Goal: Task Accomplishment & Management: Manage account settings

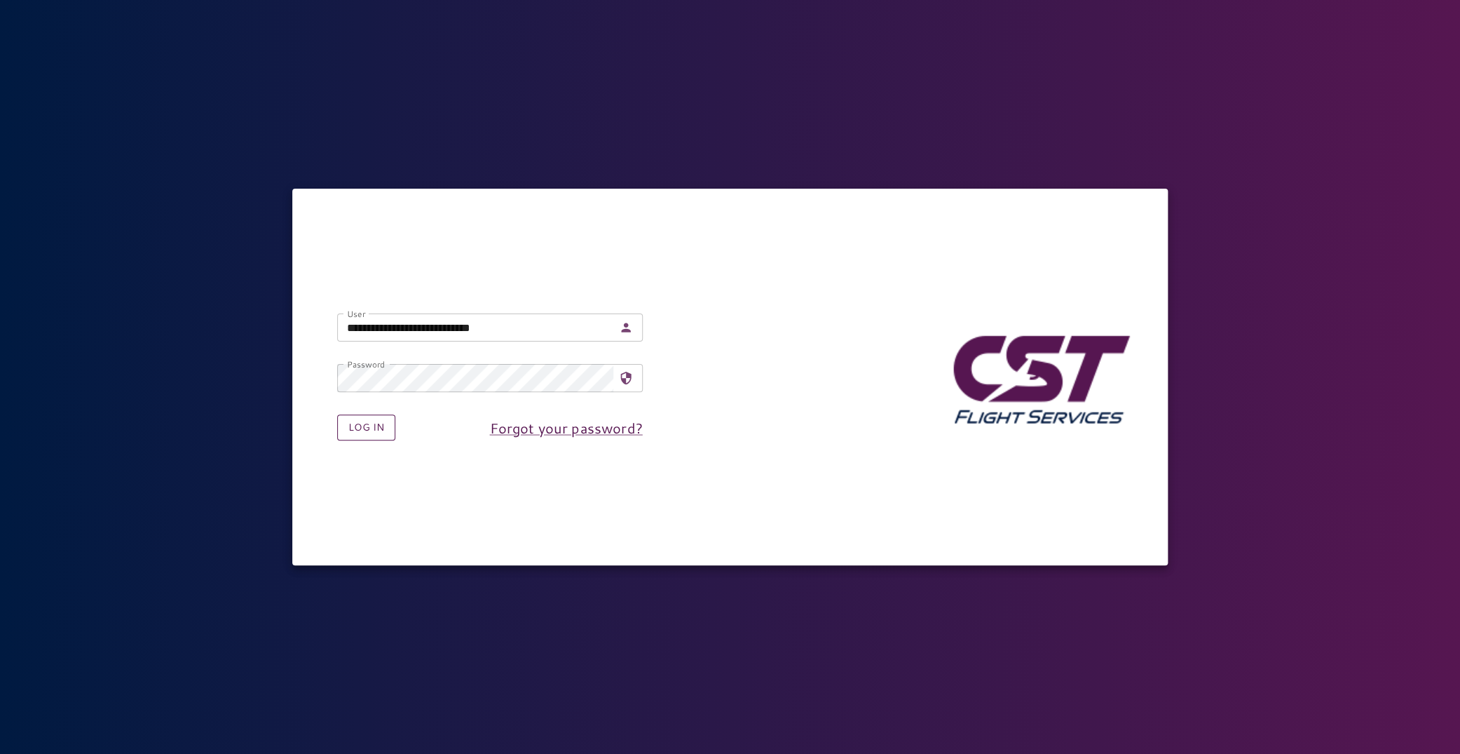
click at [363, 435] on button "Log in" at bounding box center [366, 427] width 58 height 26
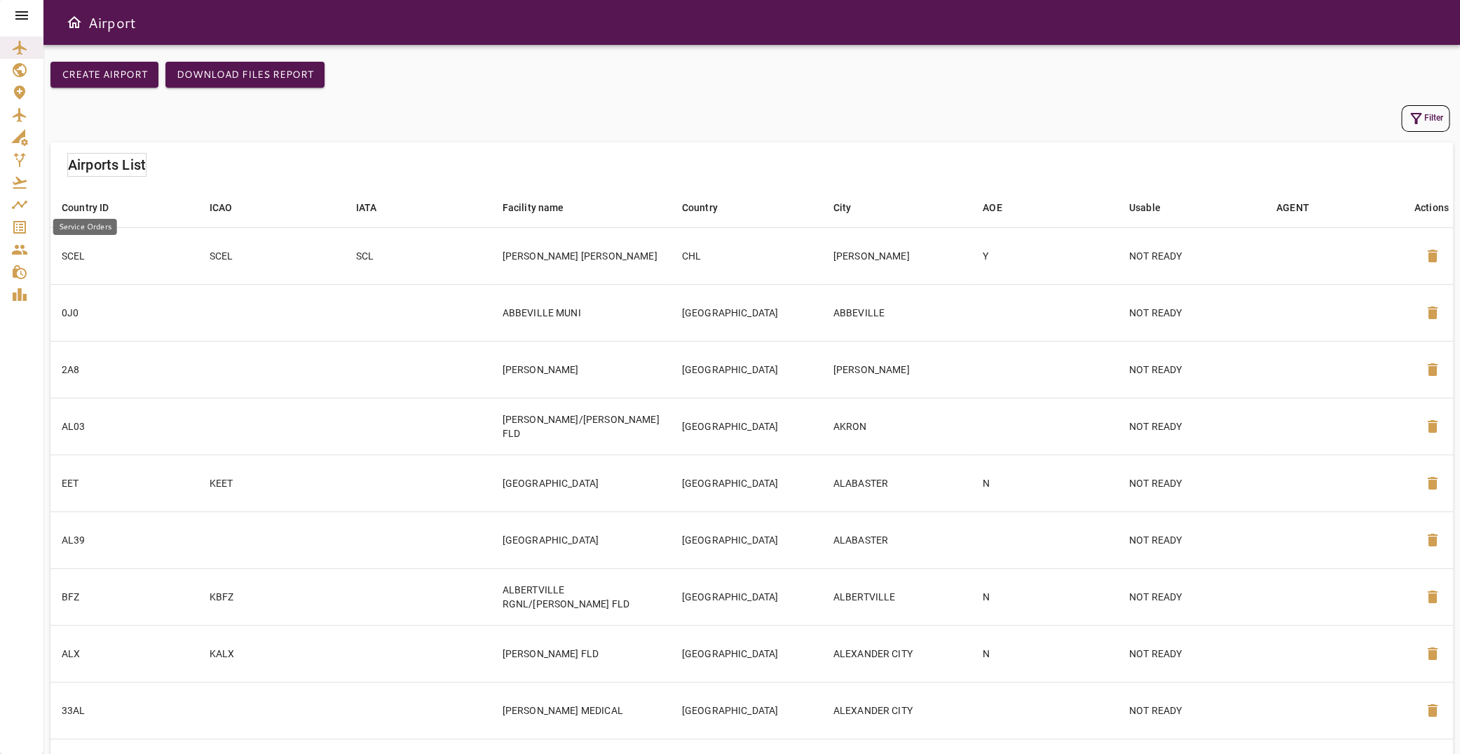
click at [20, 226] on icon "Service Orders" at bounding box center [19, 227] width 17 height 17
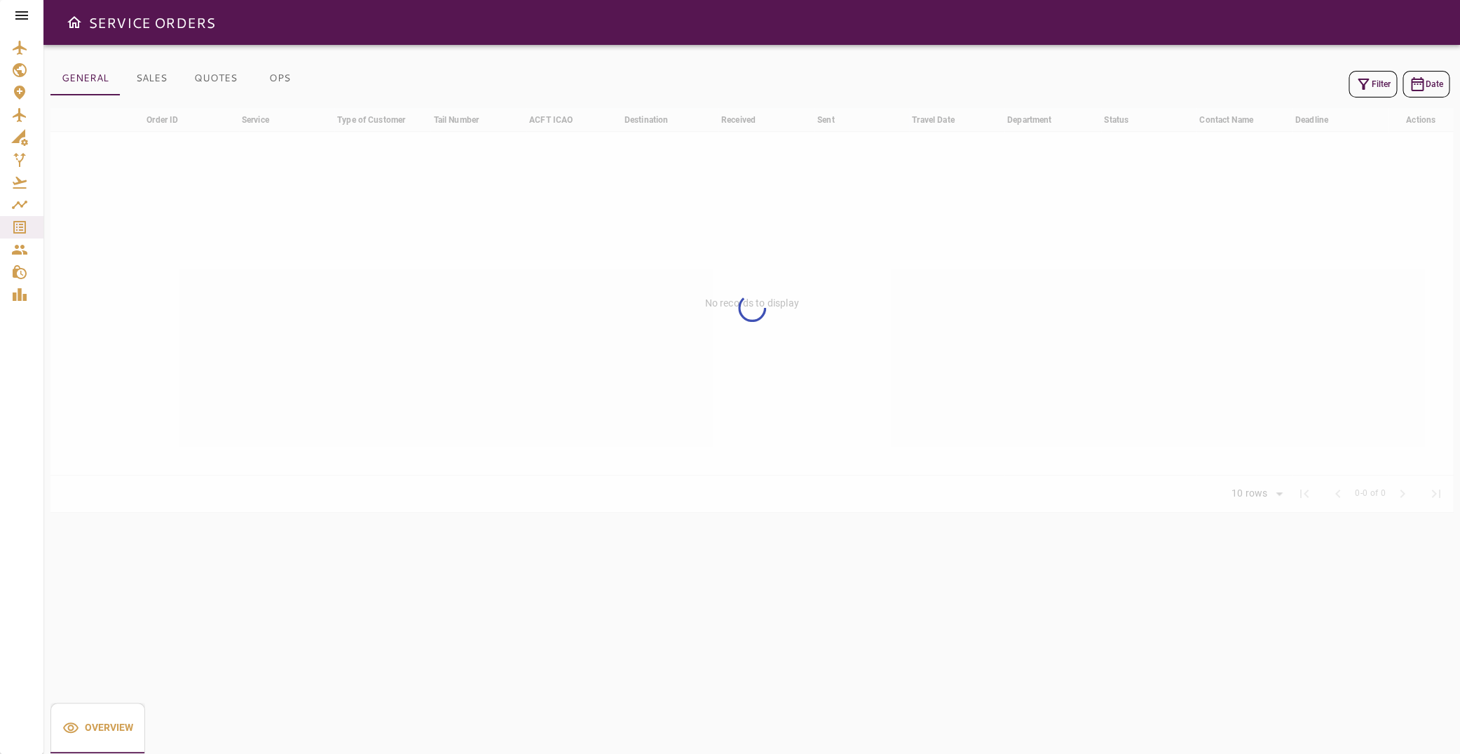
click at [1366, 83] on button "Filter" at bounding box center [1373, 84] width 48 height 27
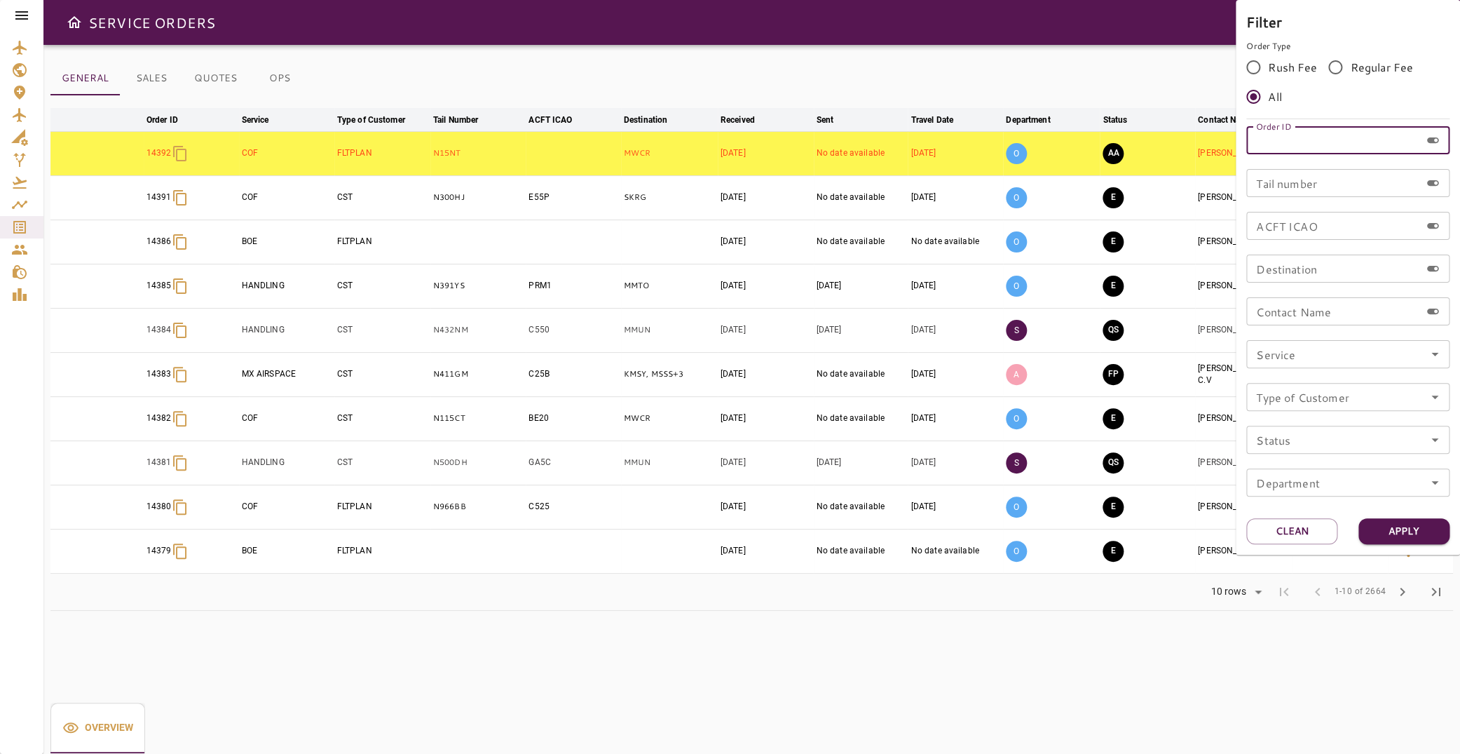
click at [1330, 139] on input "Order ID" at bounding box center [1333, 140] width 174 height 28
type input "*****"
click at [1416, 548] on div "Filter Order Type Rush Fee Regular Fee All Order ID ***** Order ID Tail number …" at bounding box center [1348, 277] width 224 height 555
click at [1414, 531] on button "Apply" at bounding box center [1404, 531] width 91 height 26
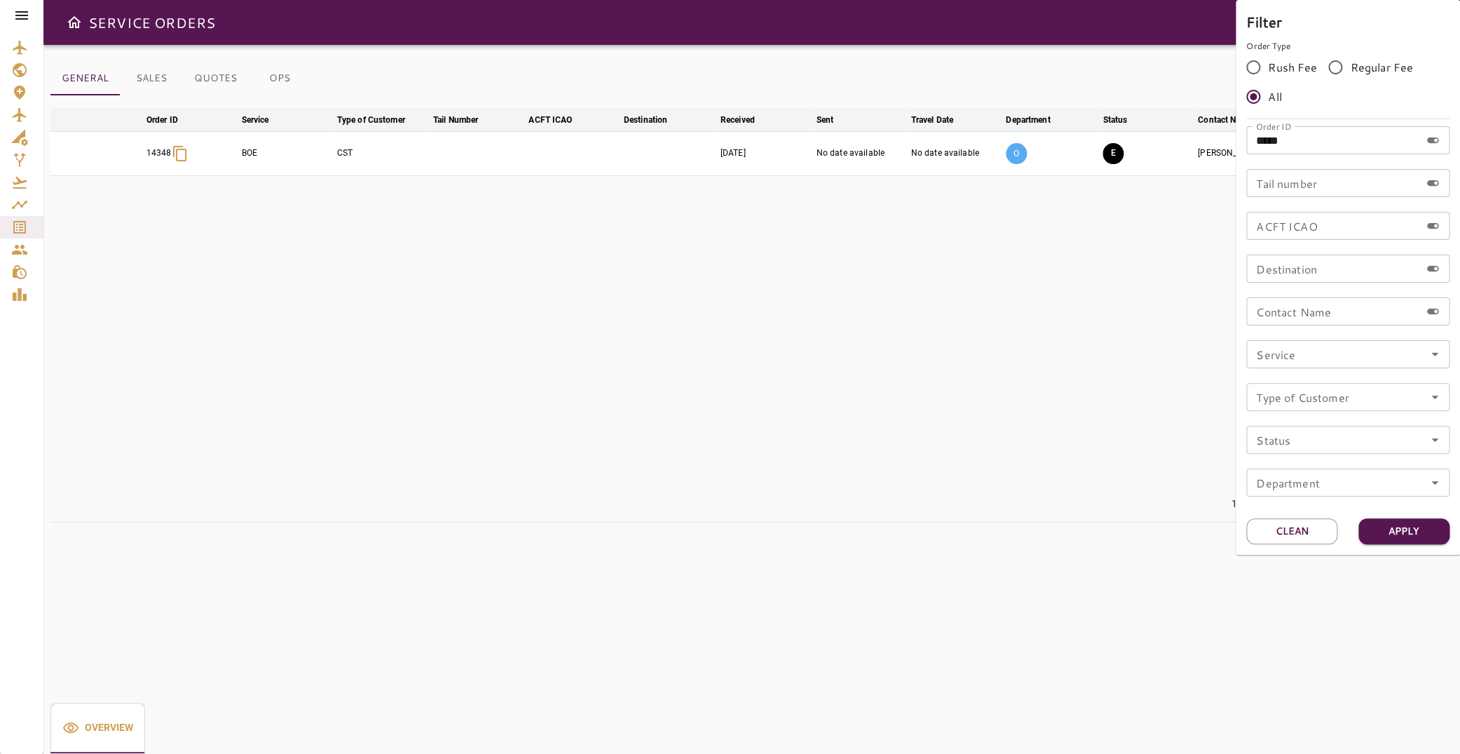
click at [700, 197] on div at bounding box center [730, 377] width 1460 height 754
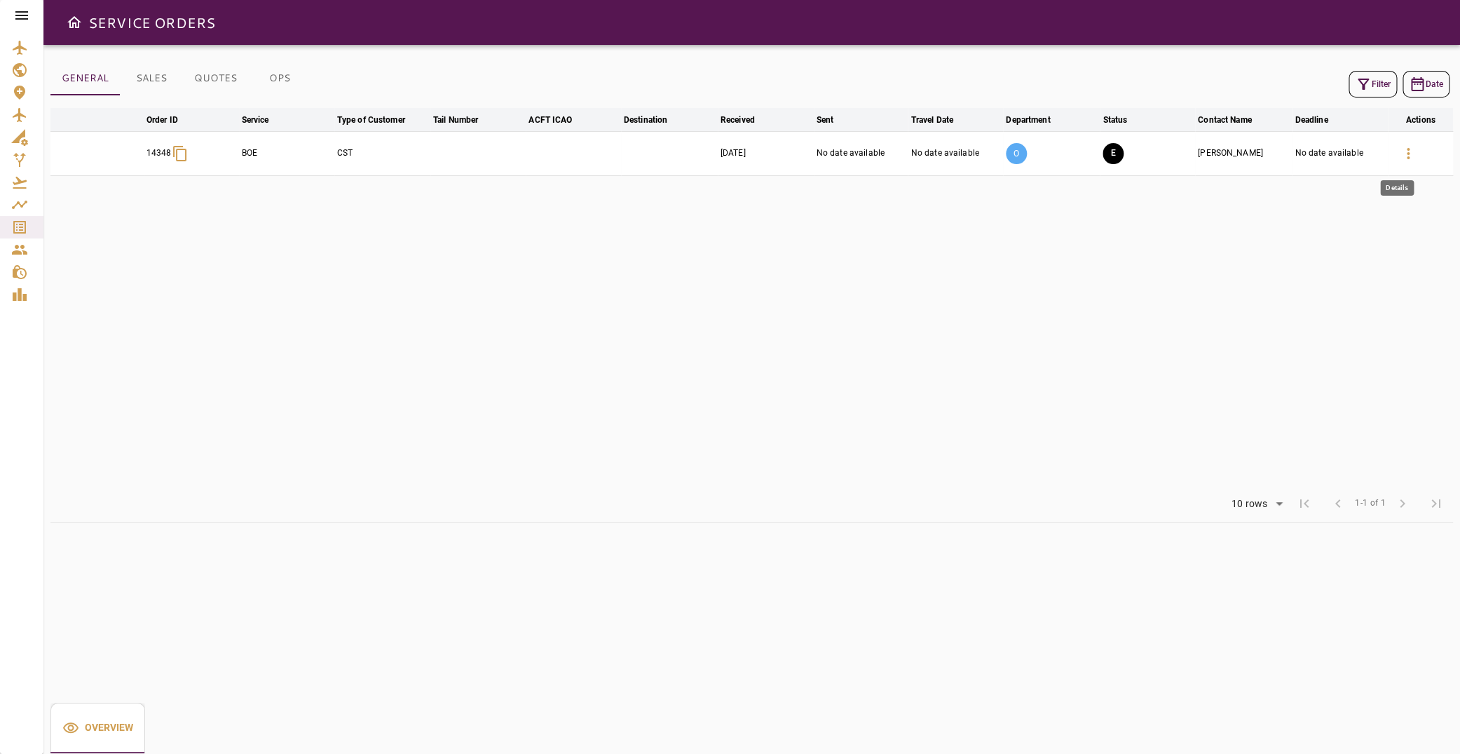
click at [1402, 161] on icon "button" at bounding box center [1408, 153] width 17 height 17
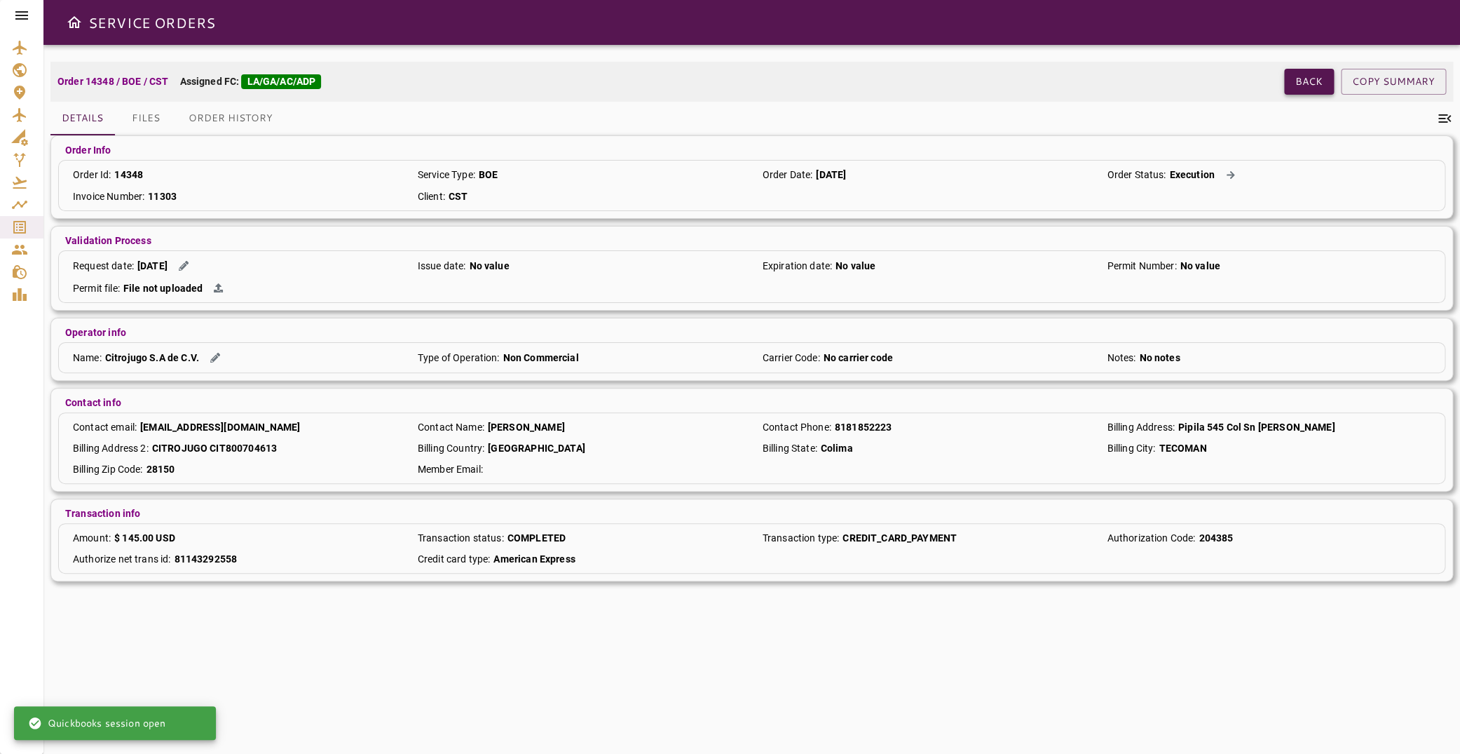
click at [1284, 79] on button "Back" at bounding box center [1309, 82] width 50 height 26
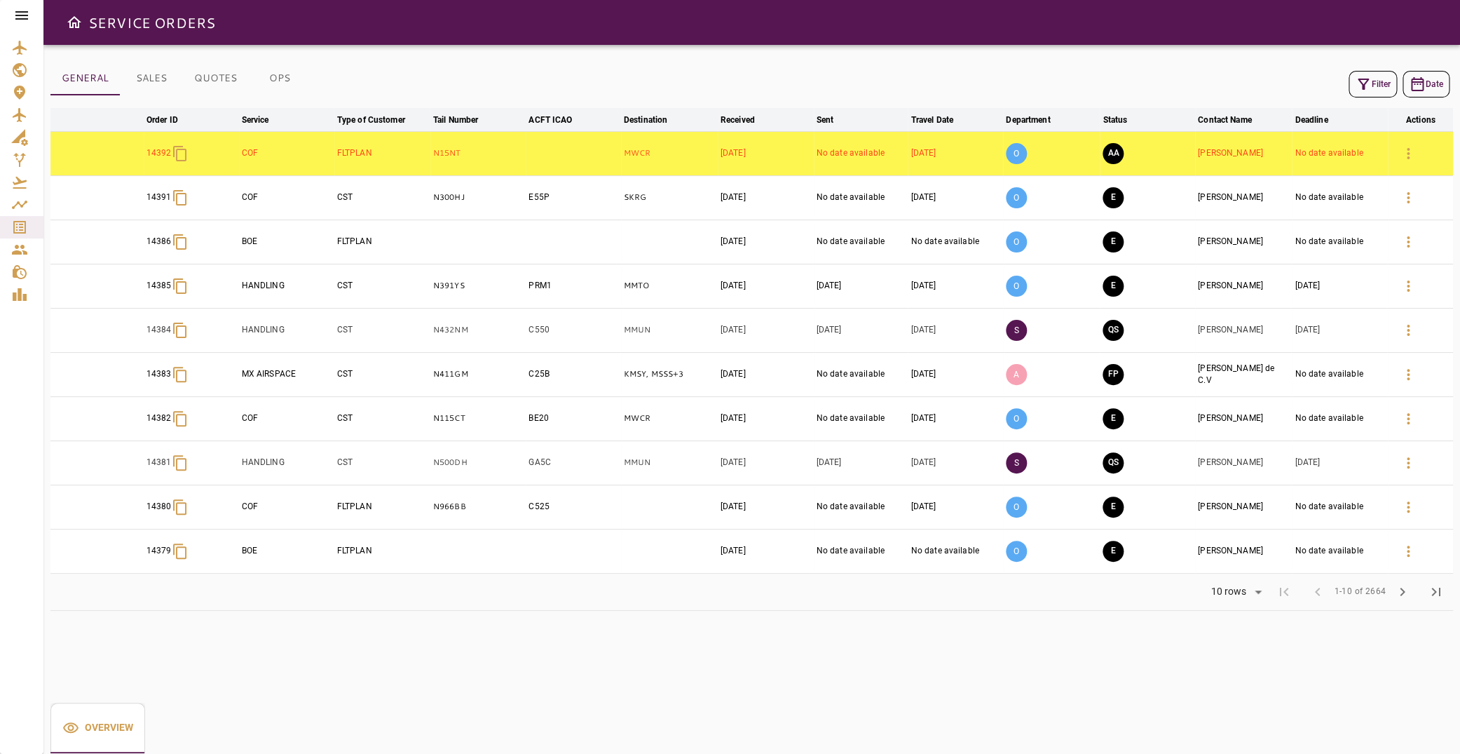
click at [296, 76] on button "OPS" at bounding box center [279, 79] width 63 height 34
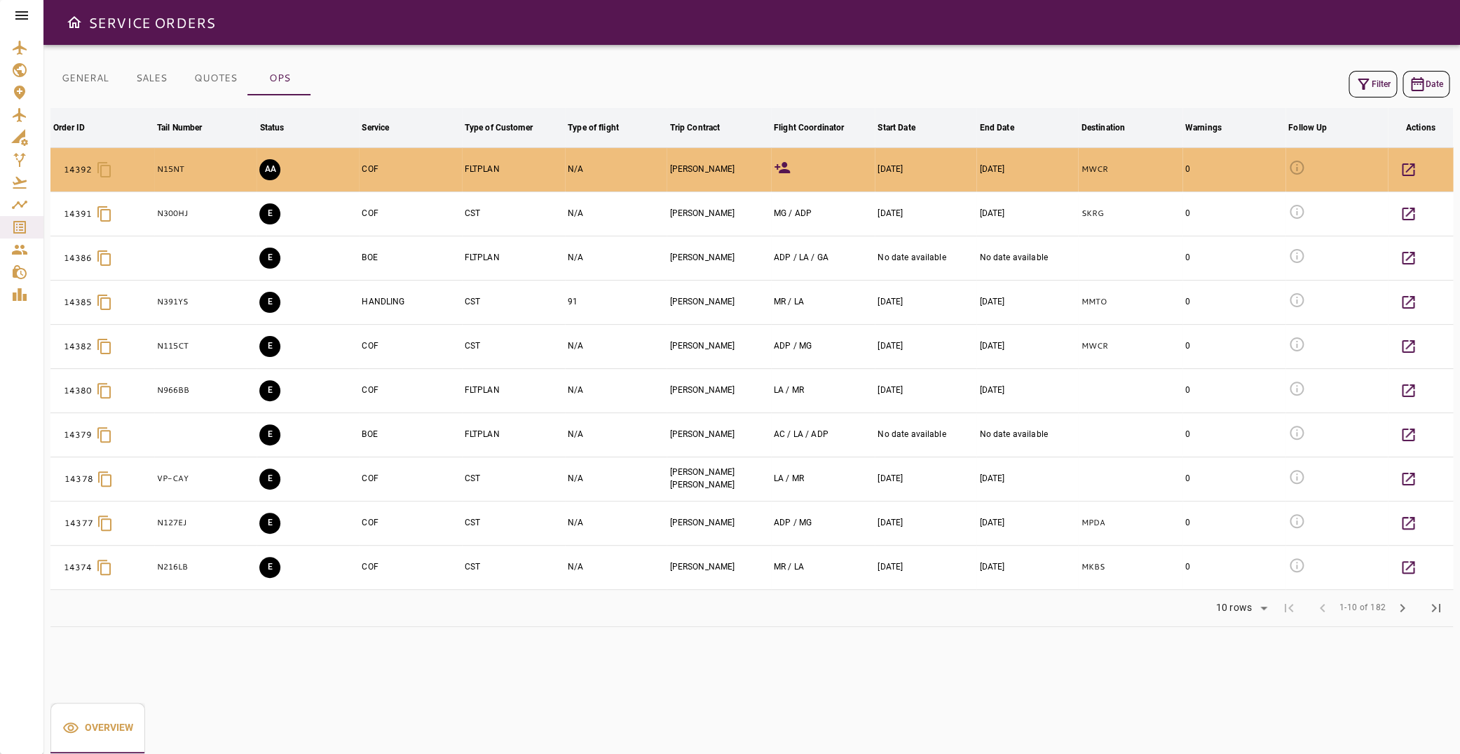
click at [1357, 86] on icon "button" at bounding box center [1363, 84] width 17 height 17
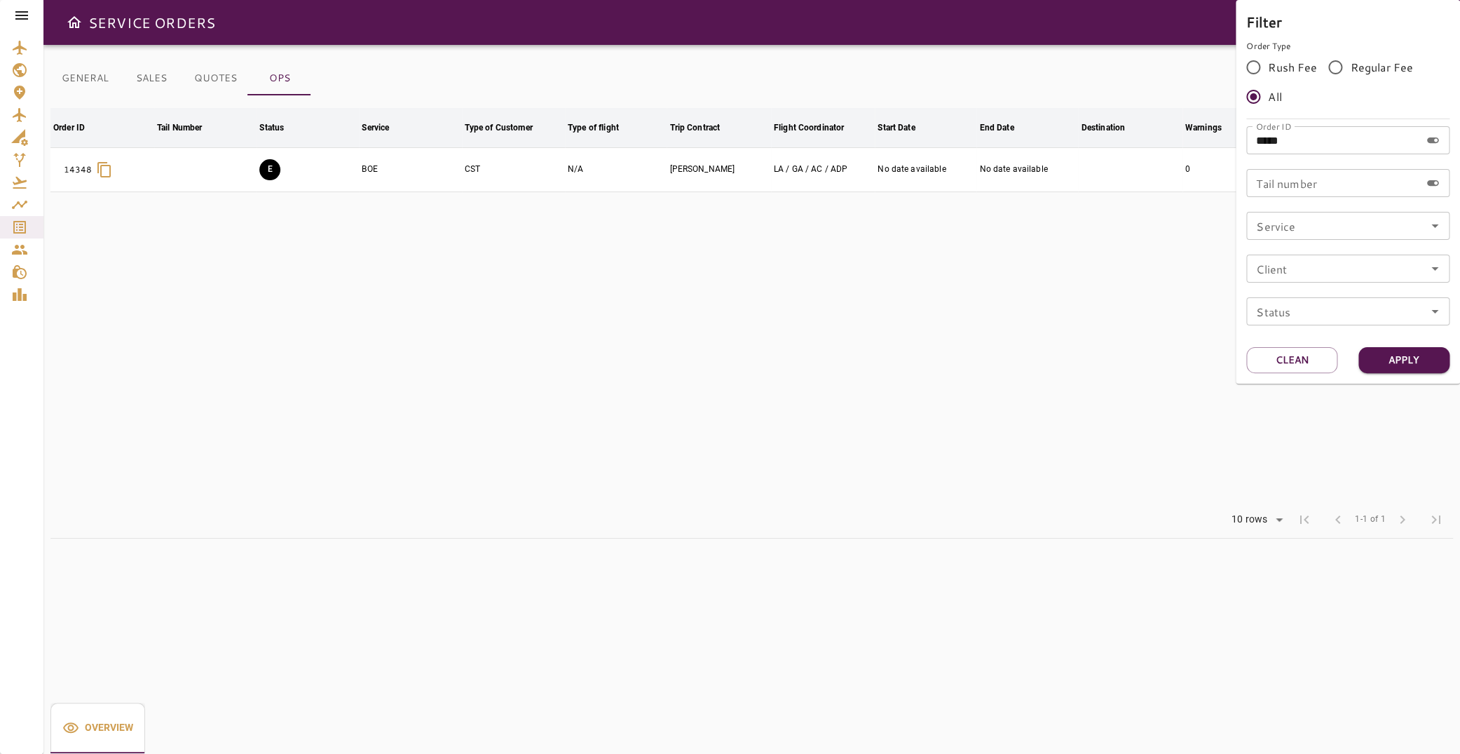
click at [938, 251] on div at bounding box center [730, 377] width 1460 height 754
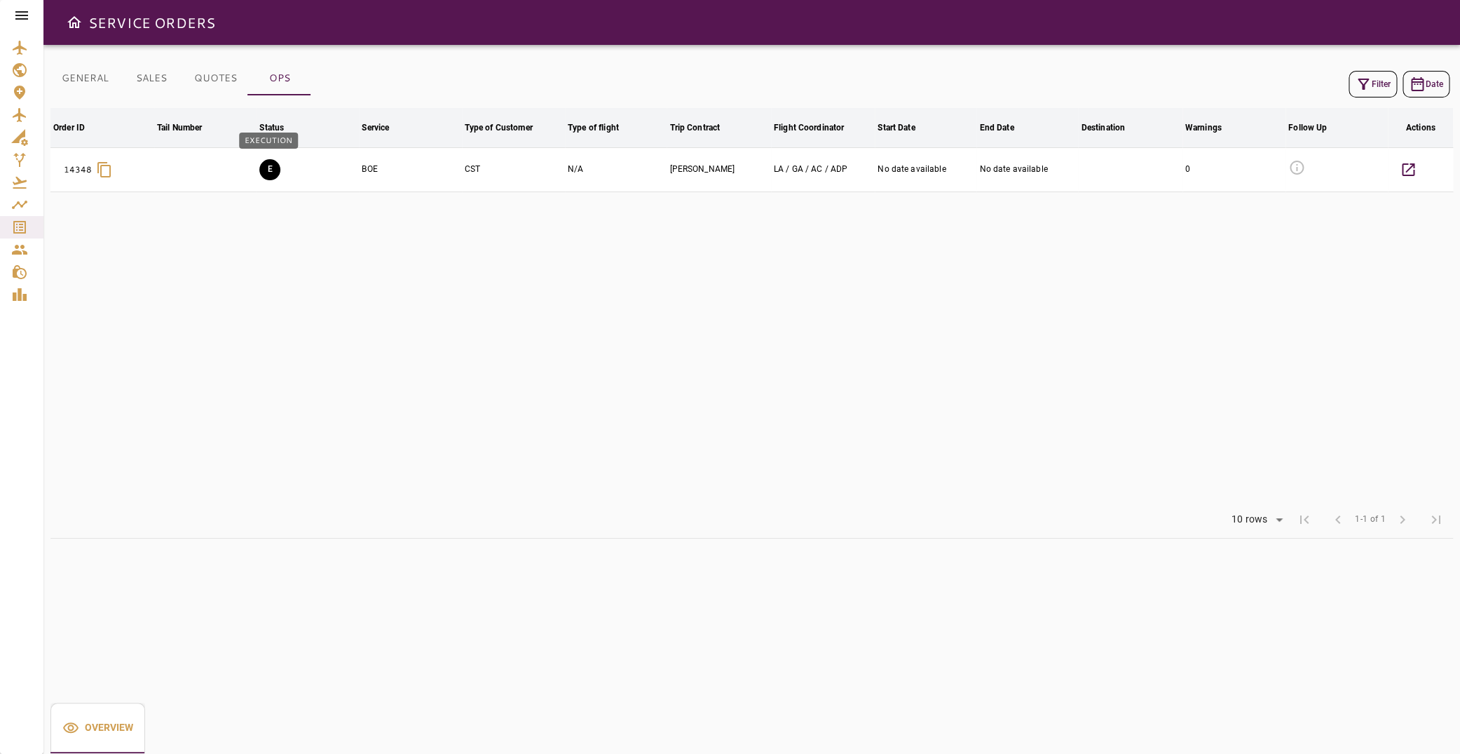
click at [269, 172] on button "E" at bounding box center [269, 169] width 21 height 21
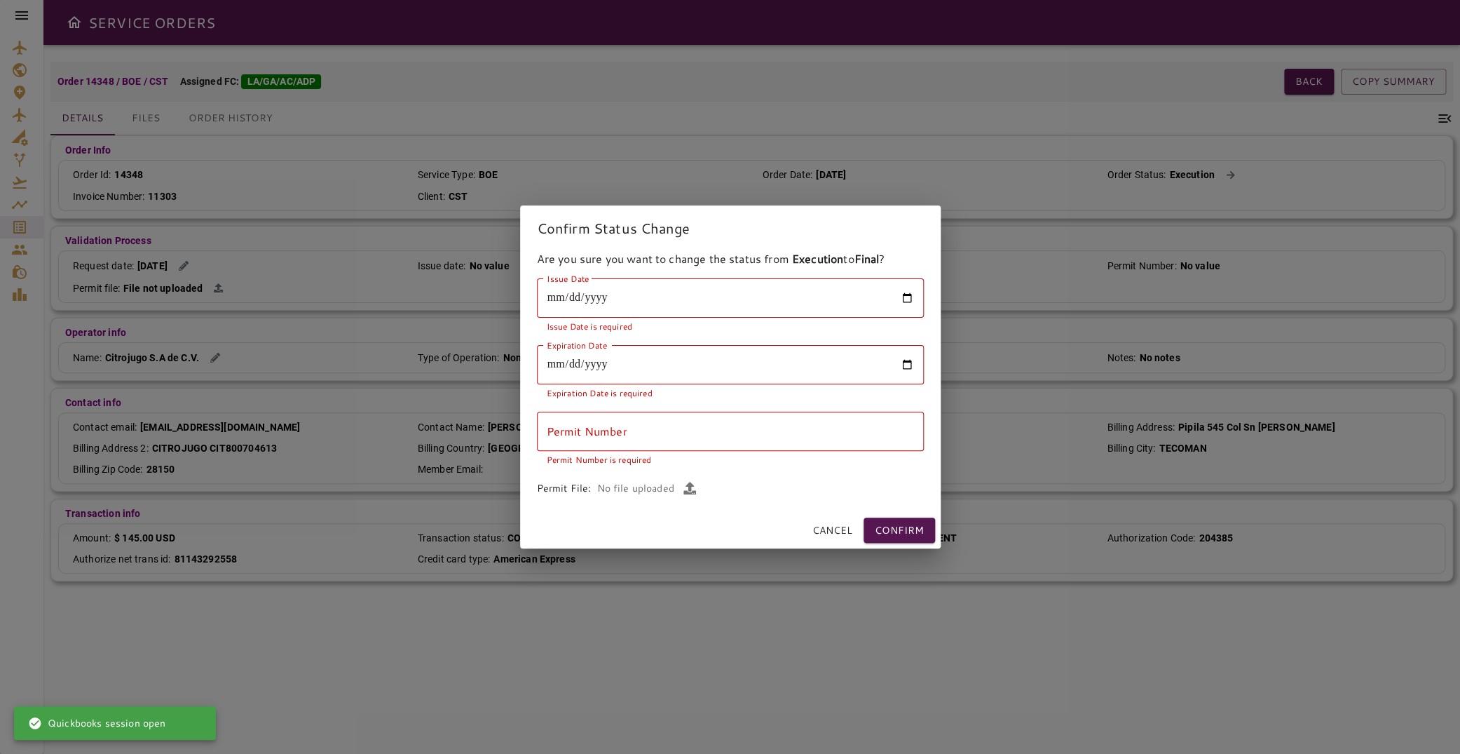
click at [574, 301] on input "Issue Date" at bounding box center [730, 297] width 387 height 39
click at [908, 299] on input "Issue Date" at bounding box center [730, 297] width 387 height 39
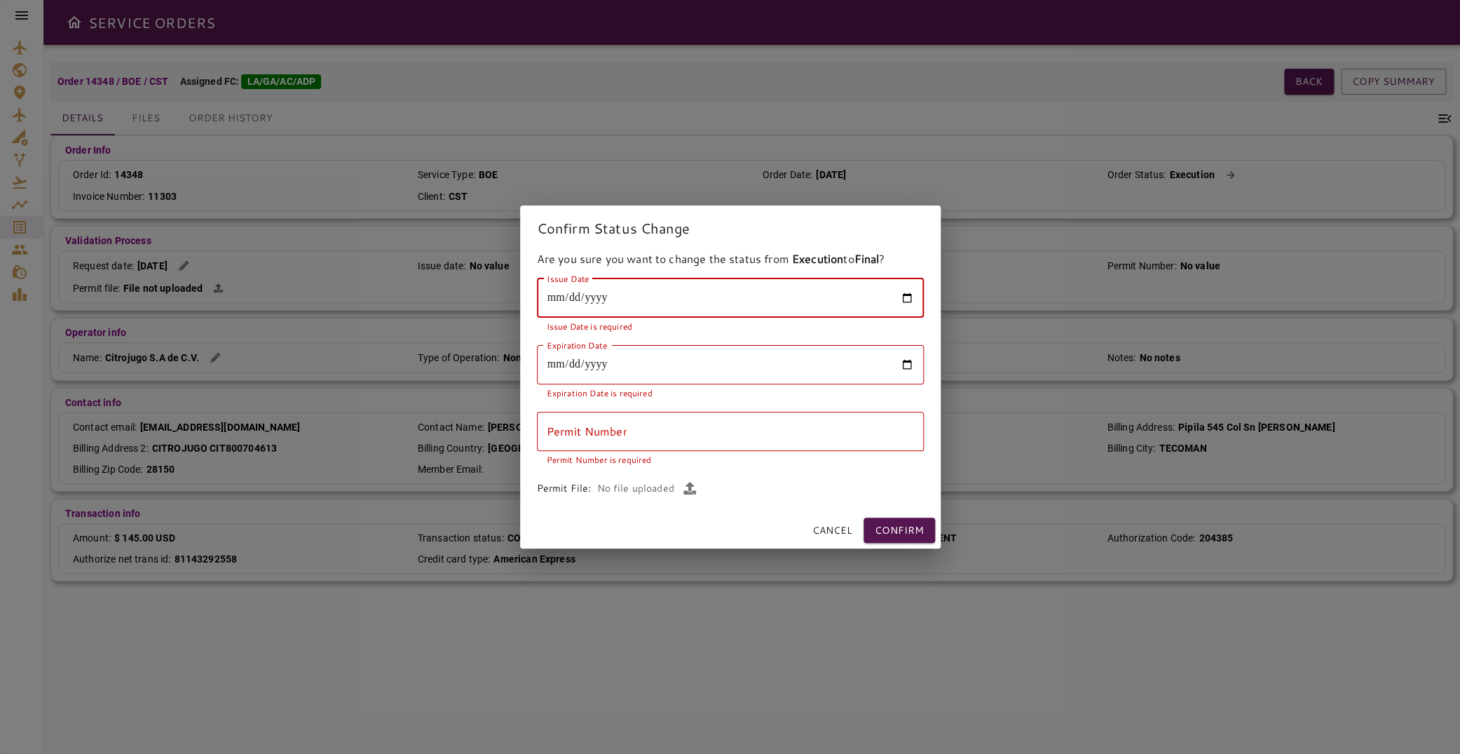
click at [911, 293] on input "Issue Date" at bounding box center [730, 297] width 387 height 39
click at [909, 297] on input "Issue Date" at bounding box center [730, 297] width 387 height 39
type input "**********"
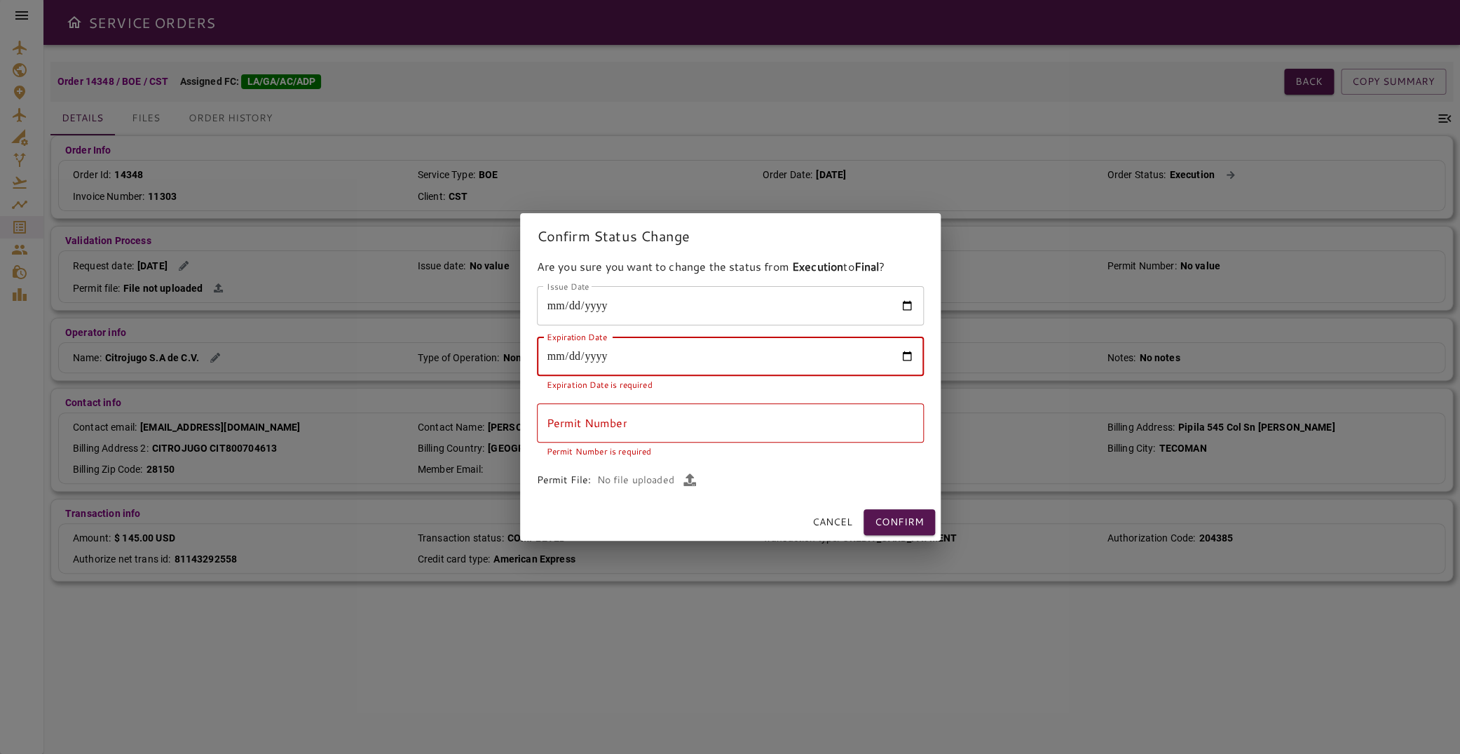
click at [605, 360] on input "Expiration Date" at bounding box center [730, 356] width 387 height 39
click at [558, 361] on input "Expiration Date" at bounding box center [730, 356] width 387 height 39
click at [902, 356] on input "Expiration Date" at bounding box center [730, 356] width 387 height 39
click at [798, 458] on p "Permit Number is required" at bounding box center [730, 451] width 367 height 14
click at [579, 361] on input "Expiration Date" at bounding box center [730, 356] width 387 height 39
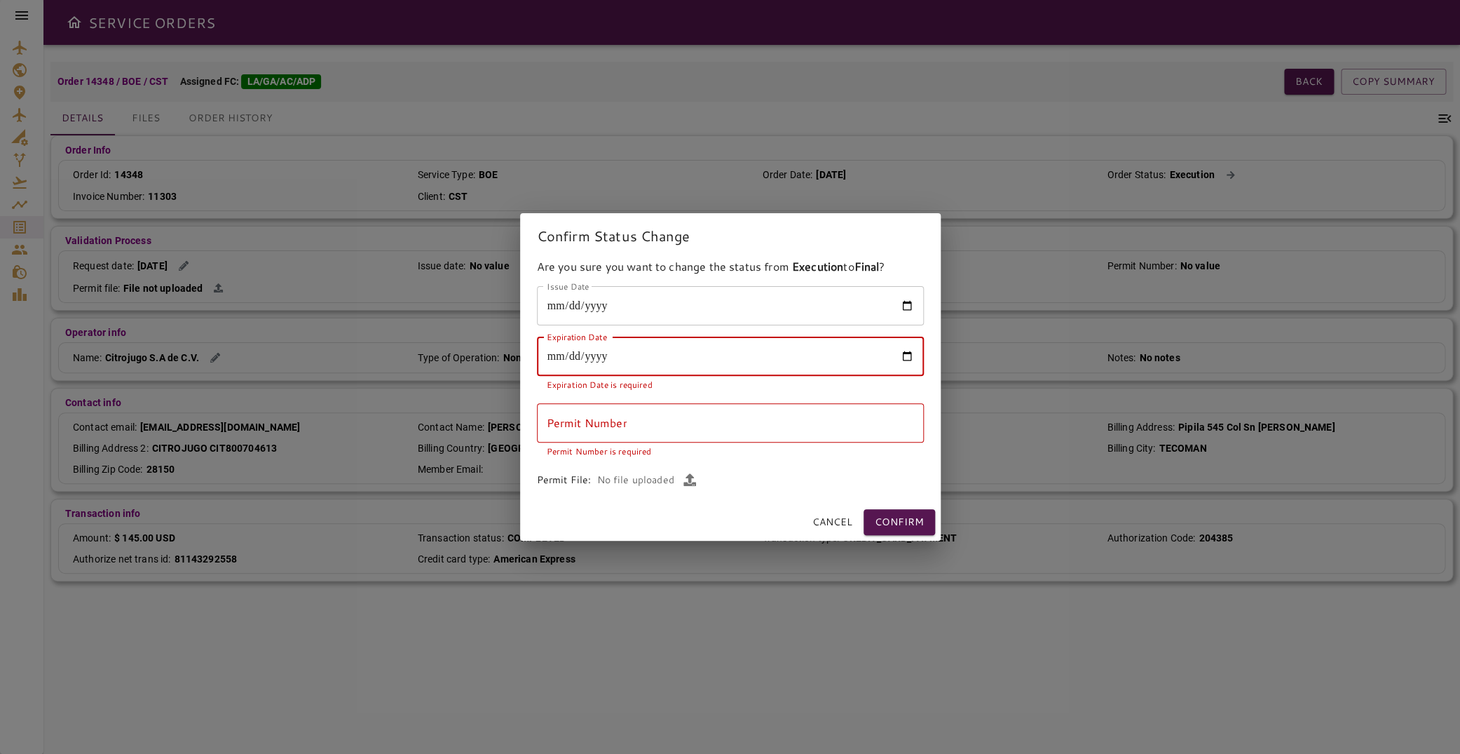
type input "**********"
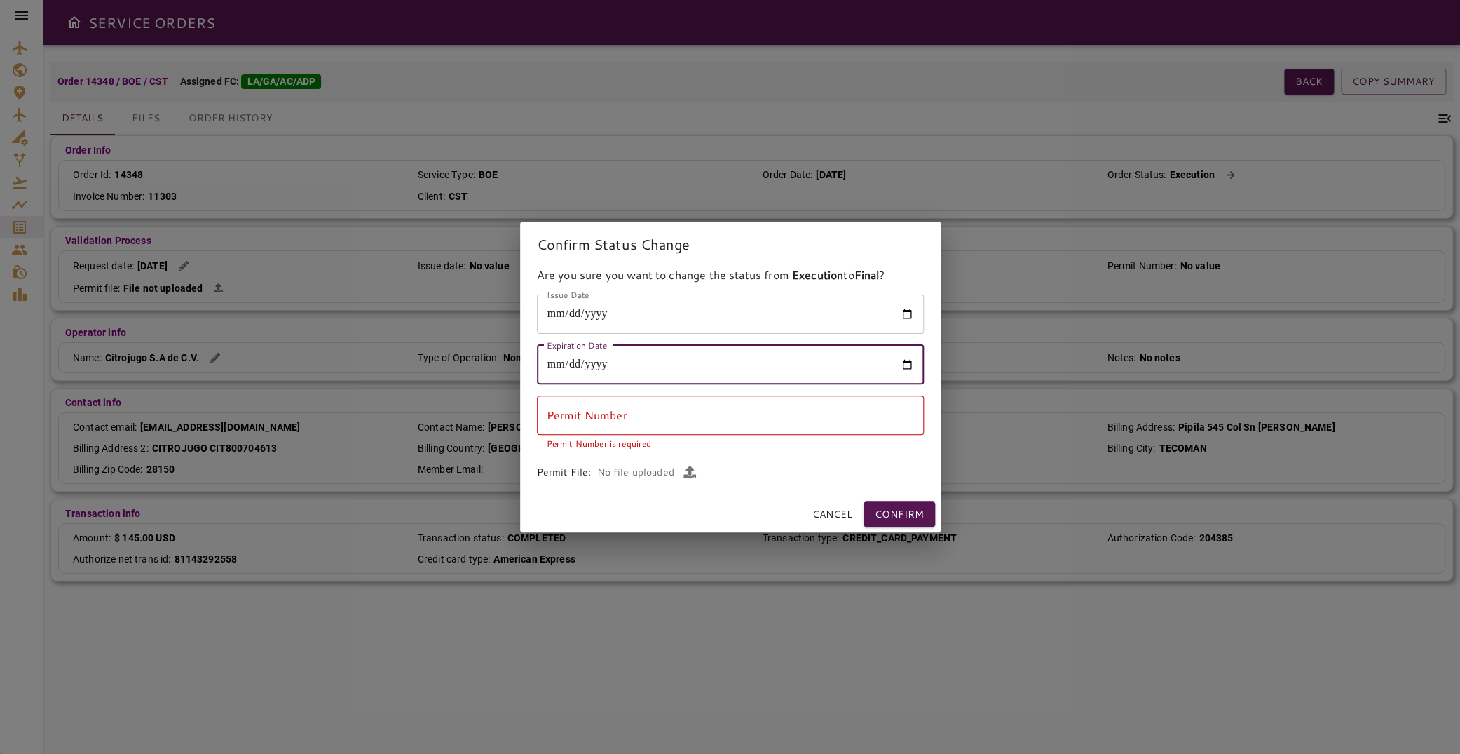
click at [645, 407] on input "Permit Number" at bounding box center [730, 414] width 387 height 39
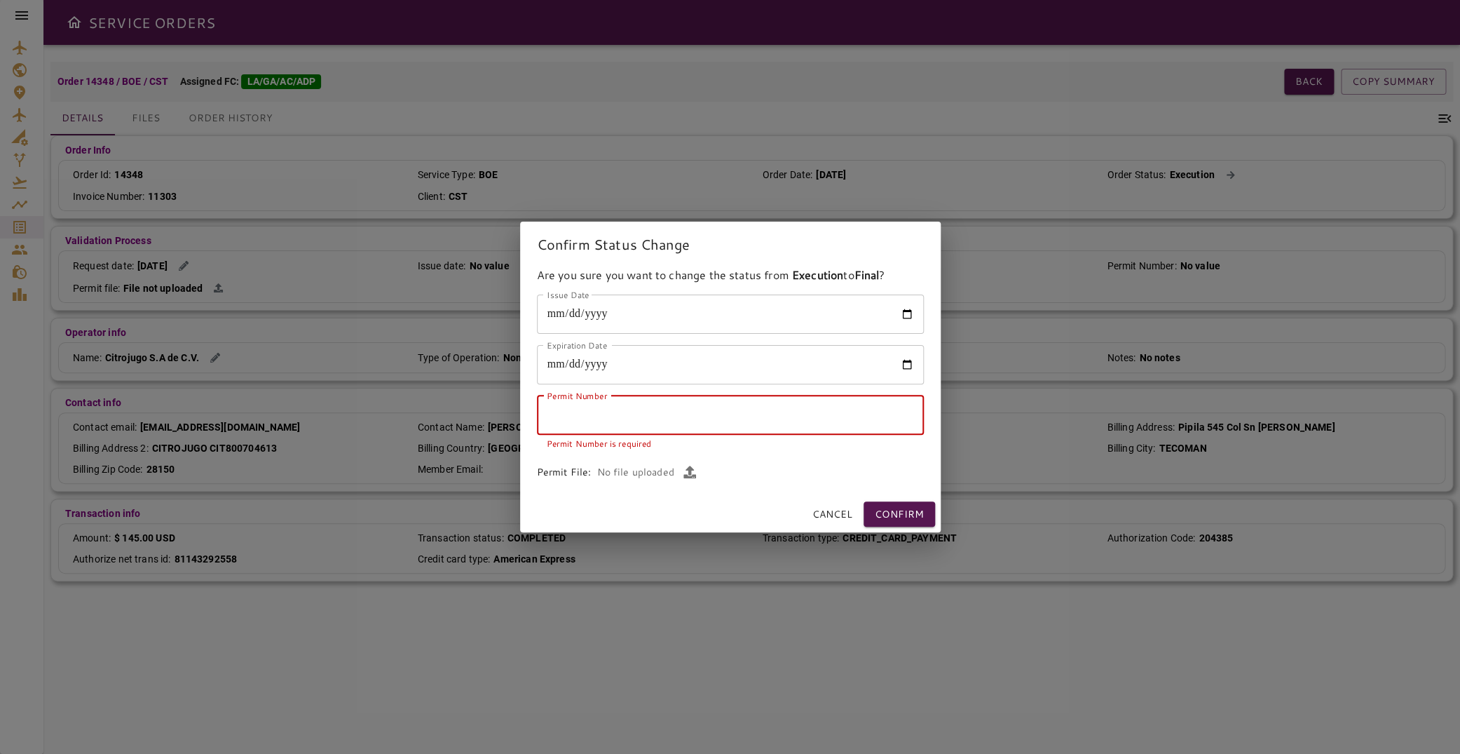
paste input "******"
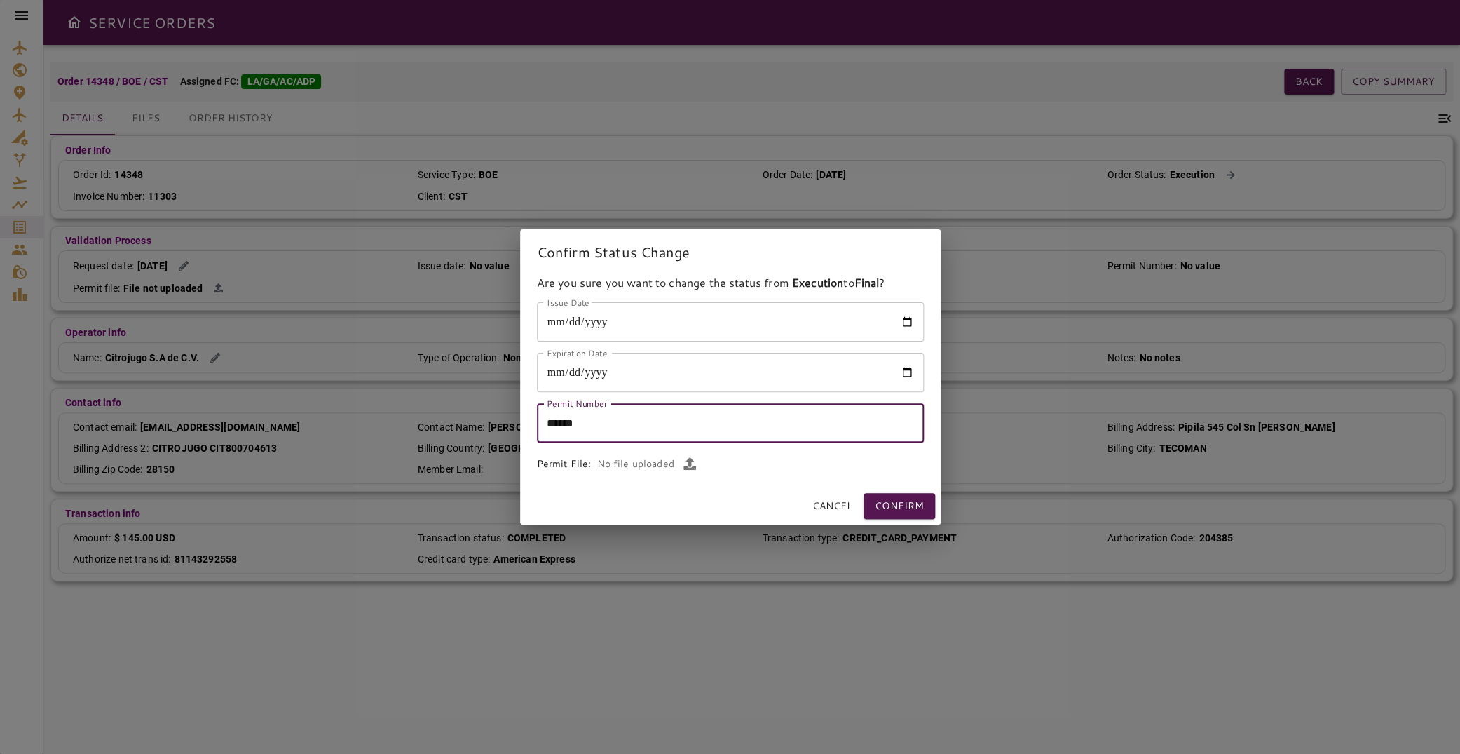
type input "******"
click at [687, 462] on icon "button" at bounding box center [690, 463] width 13 height 13
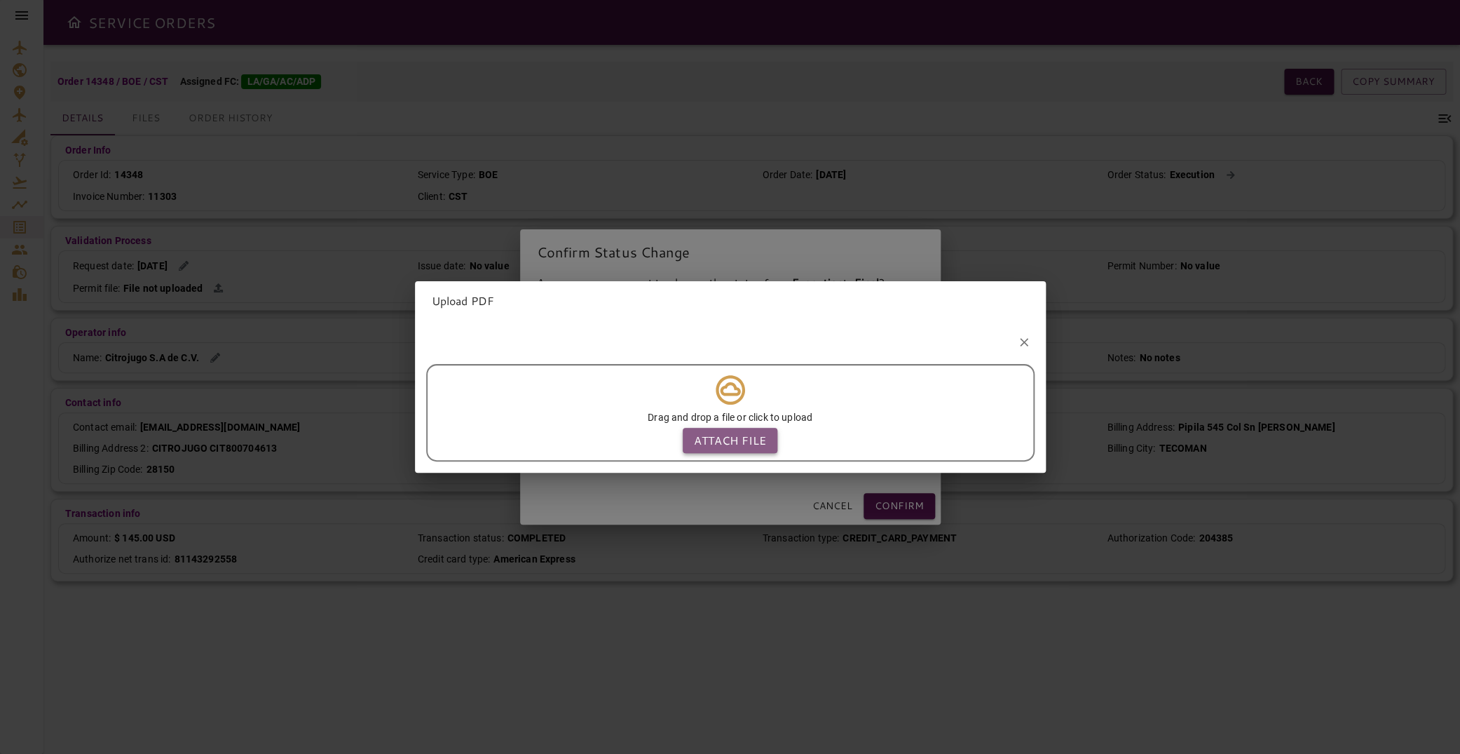
click at [714, 433] on p "Attach file" at bounding box center [730, 440] width 72 height 17
click at [0, 0] on input "Attach file" at bounding box center [0, 0] width 0 height 0
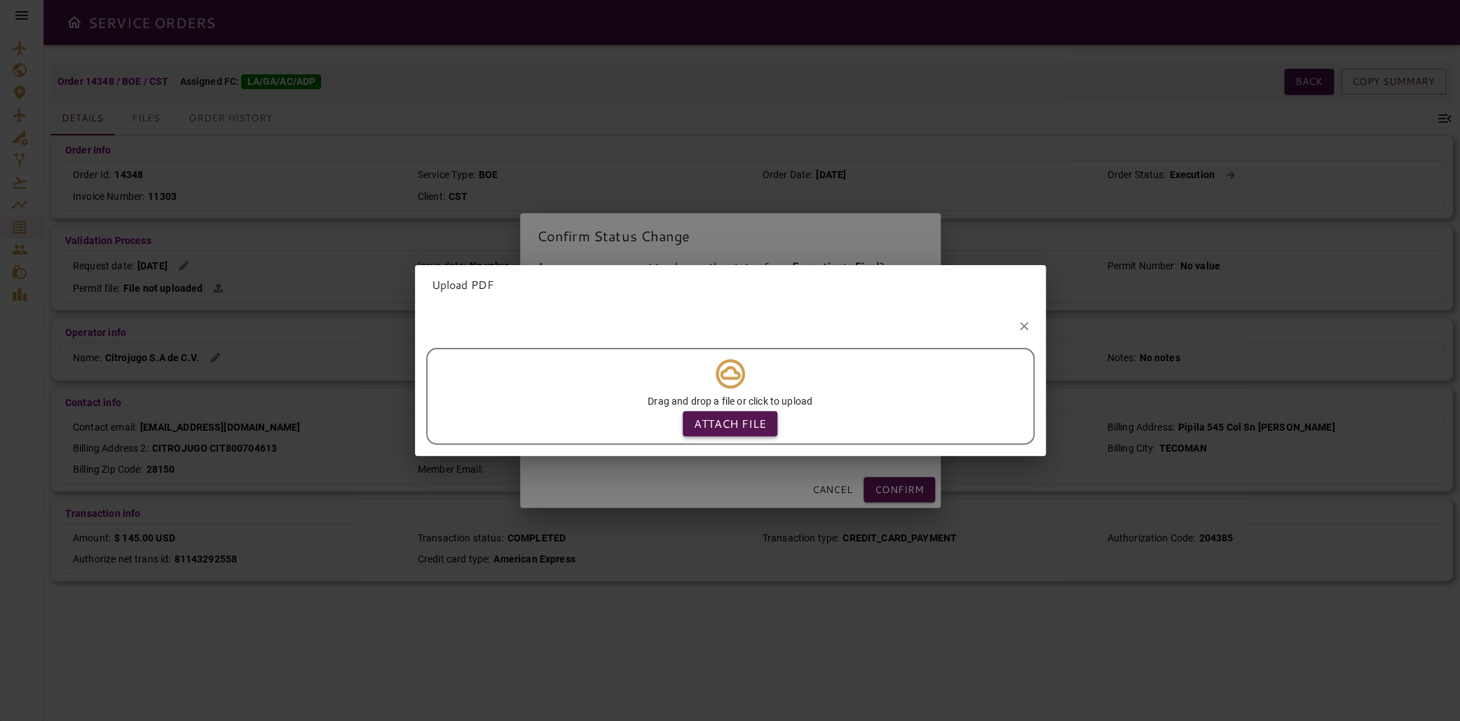
click at [717, 415] on p "Attach file" at bounding box center [730, 423] width 72 height 17
click at [0, 0] on input "Attach file" at bounding box center [0, 0] width 0 height 0
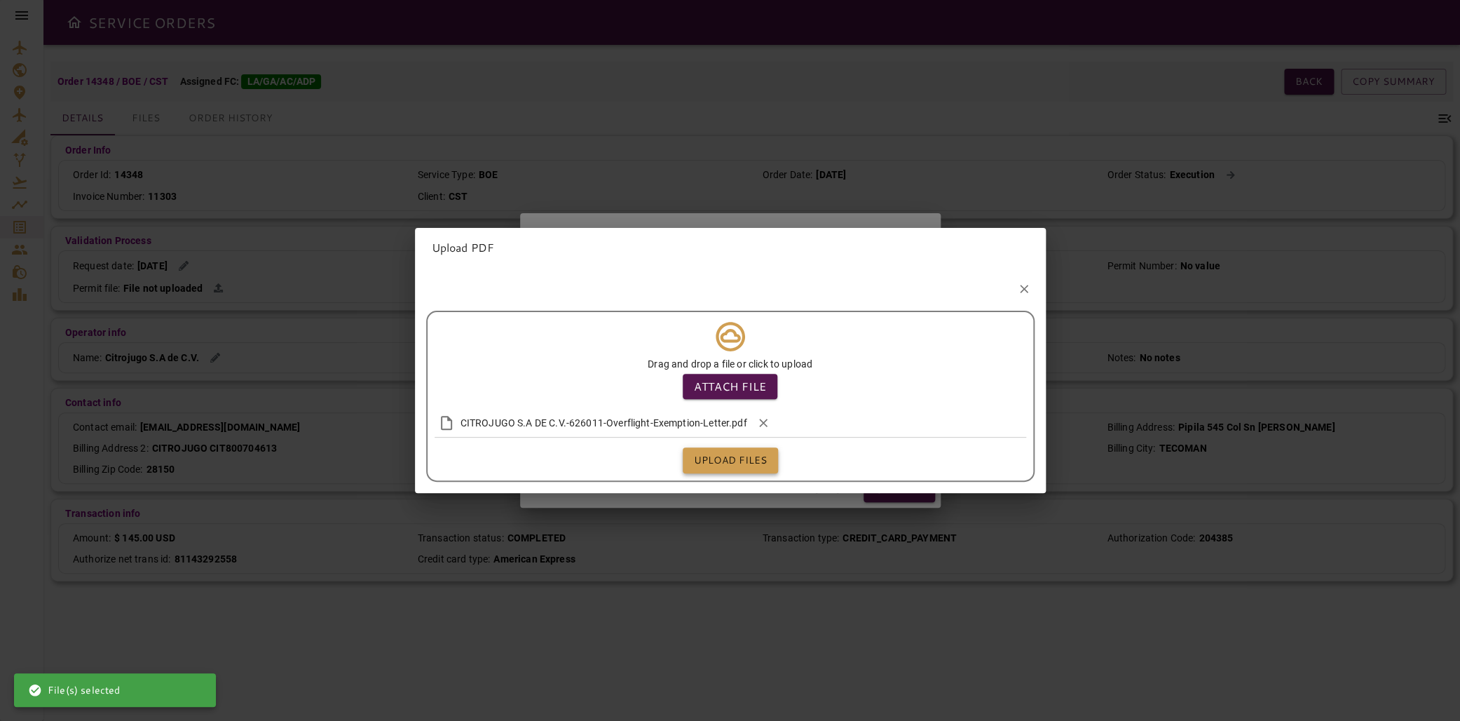
click at [723, 454] on button "Upload files" at bounding box center [730, 460] width 95 height 26
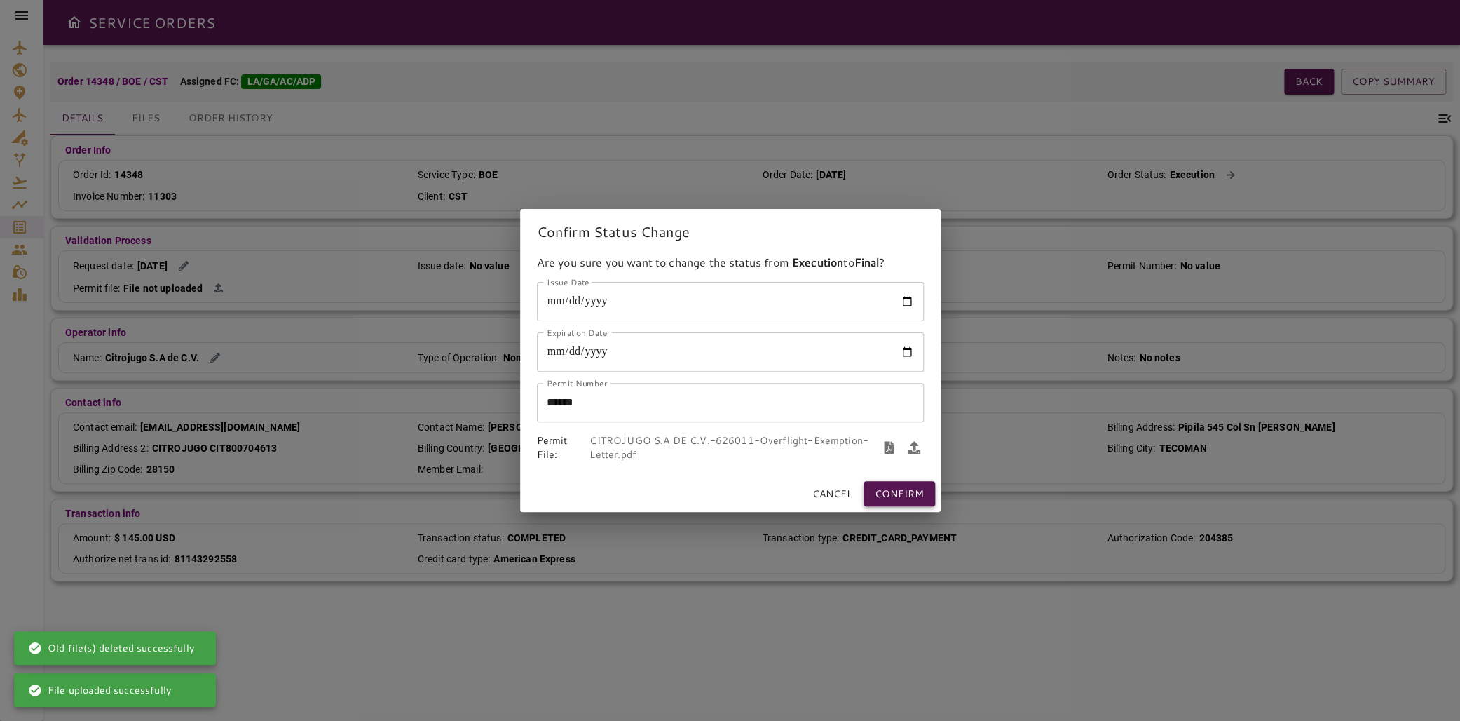
click at [911, 496] on button "Confirm" at bounding box center [900, 494] width 72 height 26
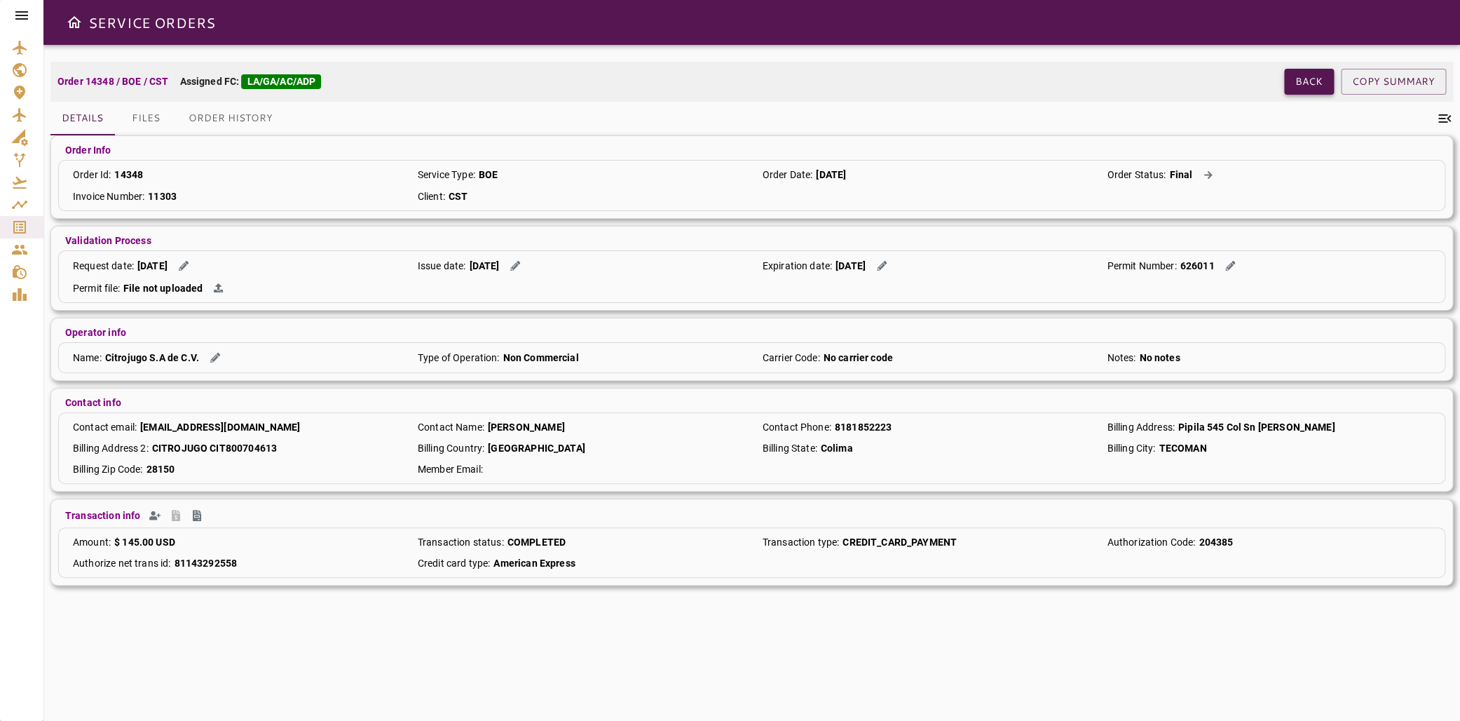
click at [1286, 80] on button "Back" at bounding box center [1309, 82] width 50 height 26
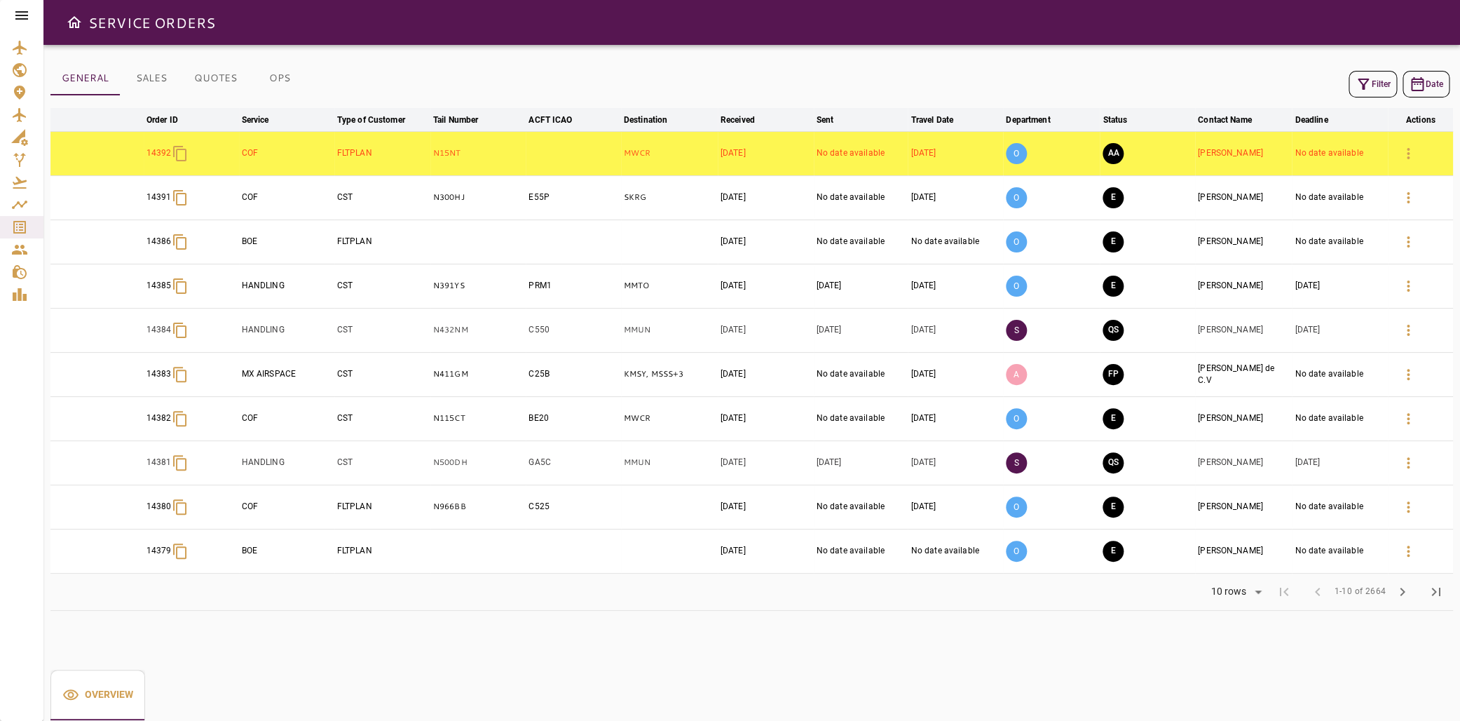
click at [295, 76] on button "OPS" at bounding box center [279, 79] width 63 height 34
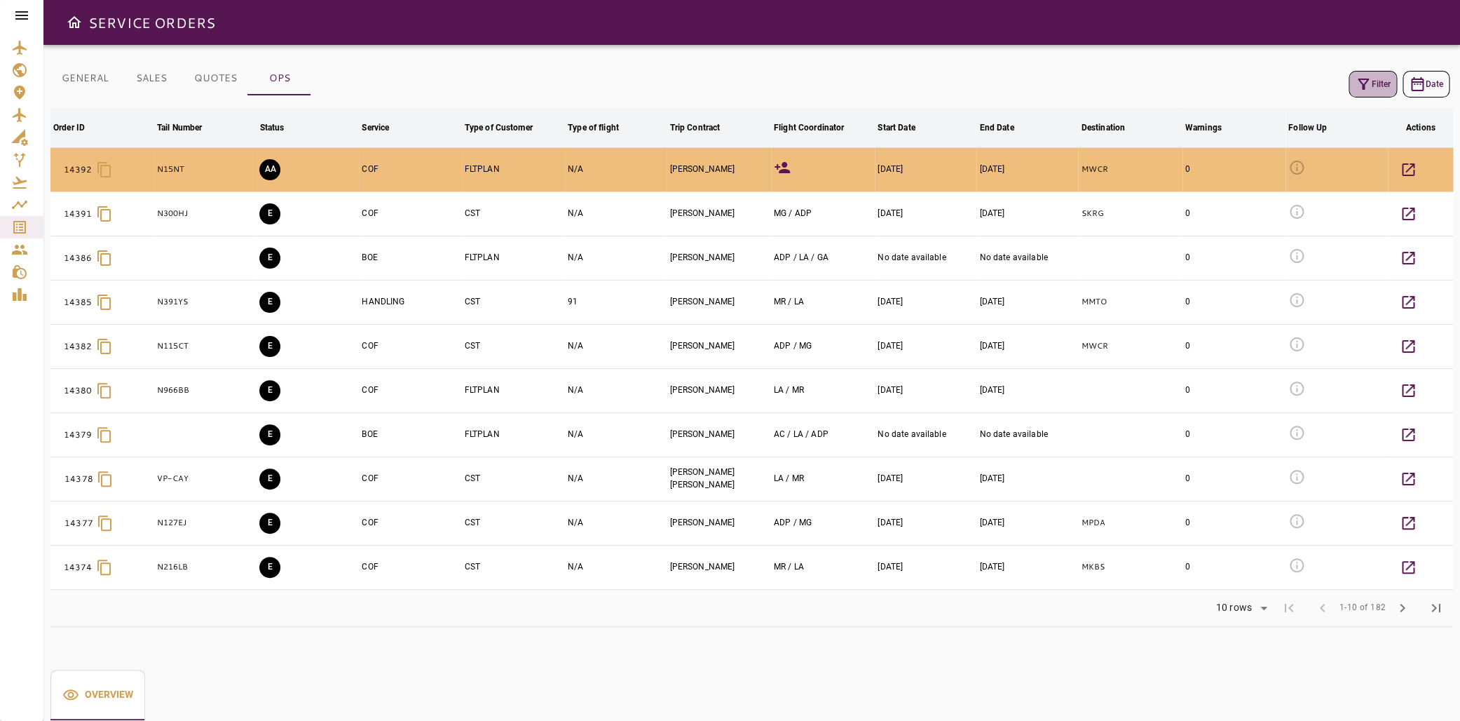
click at [1374, 90] on button "Filter" at bounding box center [1373, 84] width 48 height 27
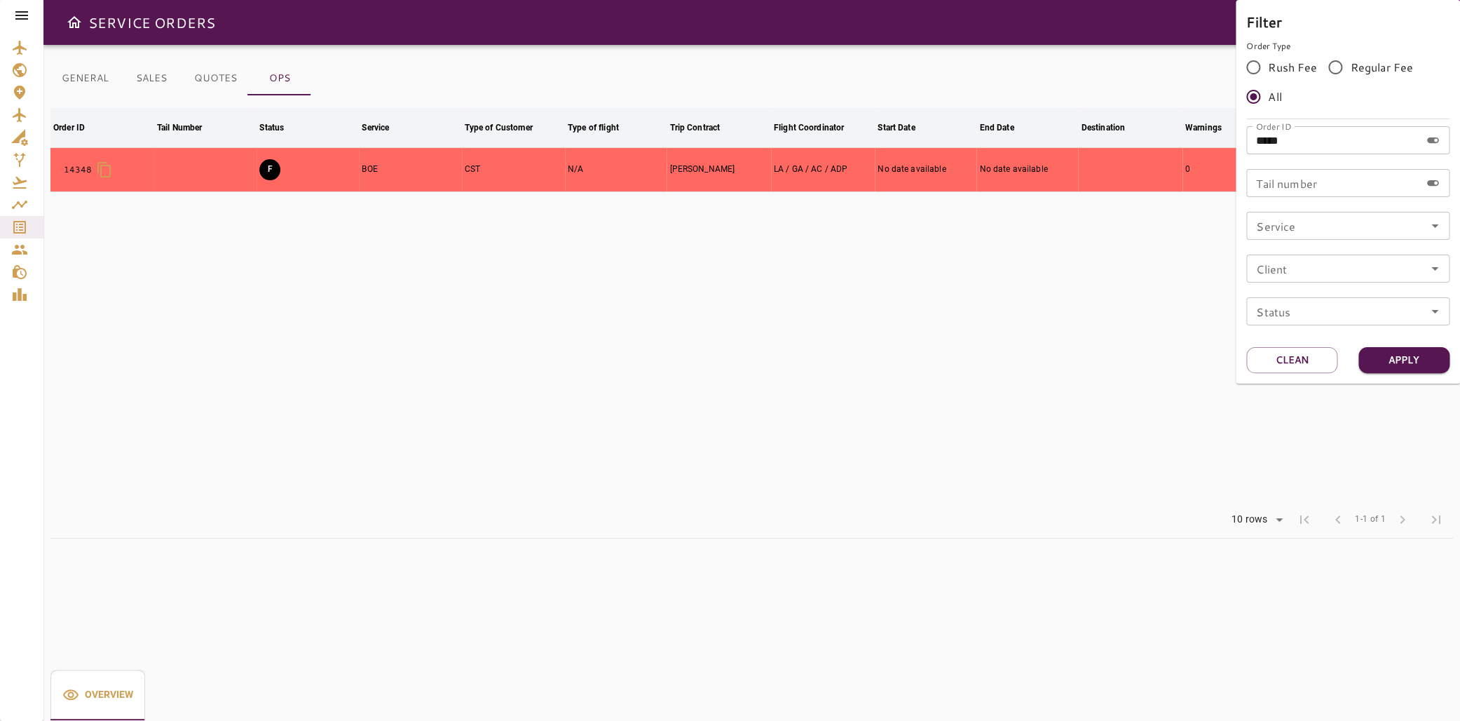
click at [959, 256] on div at bounding box center [730, 360] width 1460 height 721
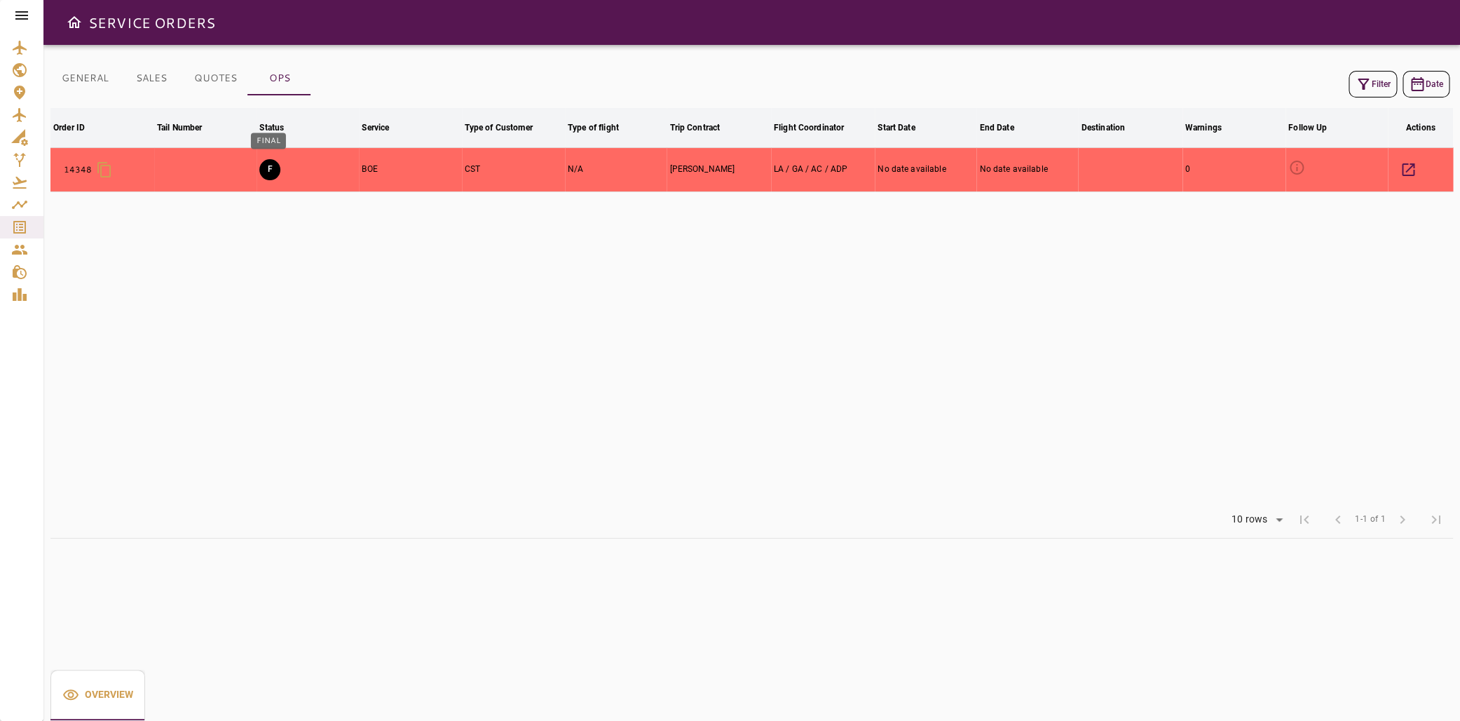
click at [271, 165] on button "F" at bounding box center [269, 169] width 21 height 21
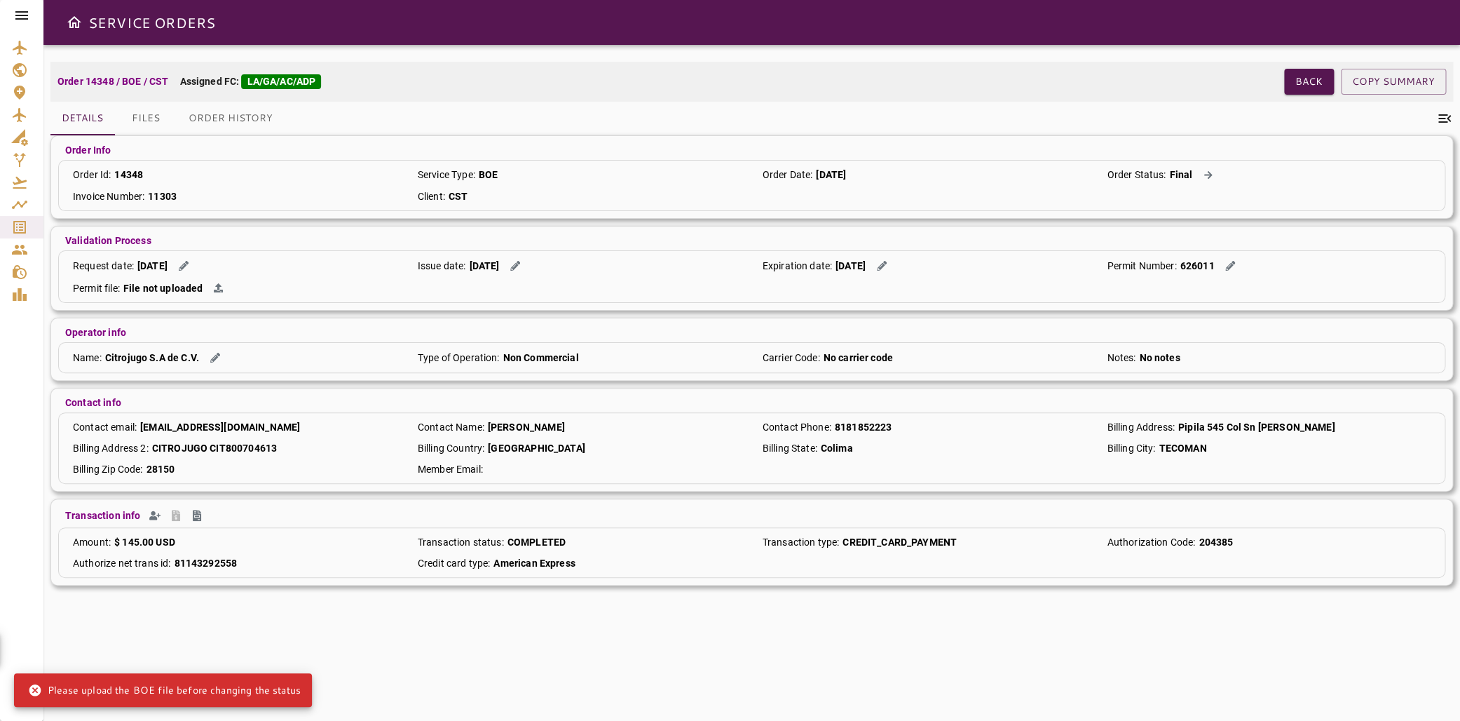
click at [153, 118] on button "Files" at bounding box center [145, 119] width 63 height 34
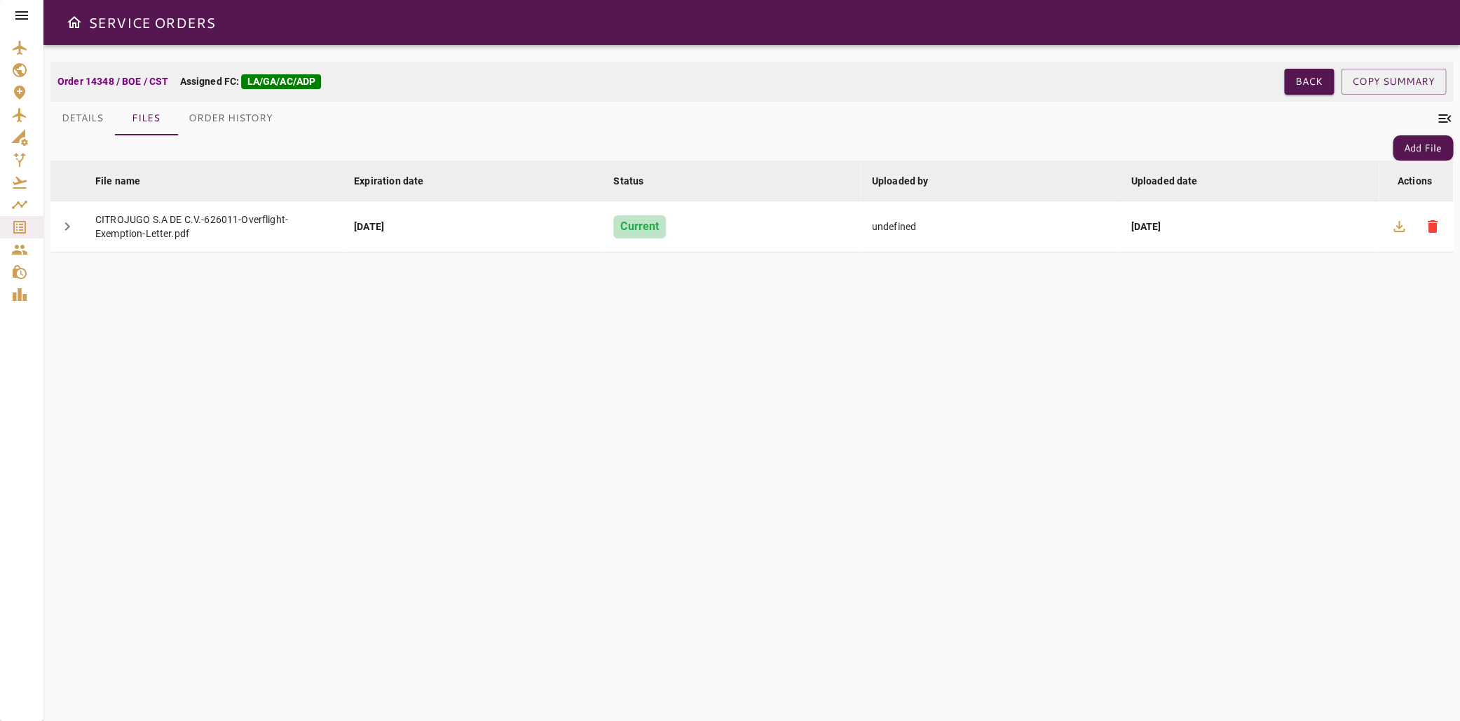
click at [82, 121] on button "Details" at bounding box center [82, 119] width 64 height 34
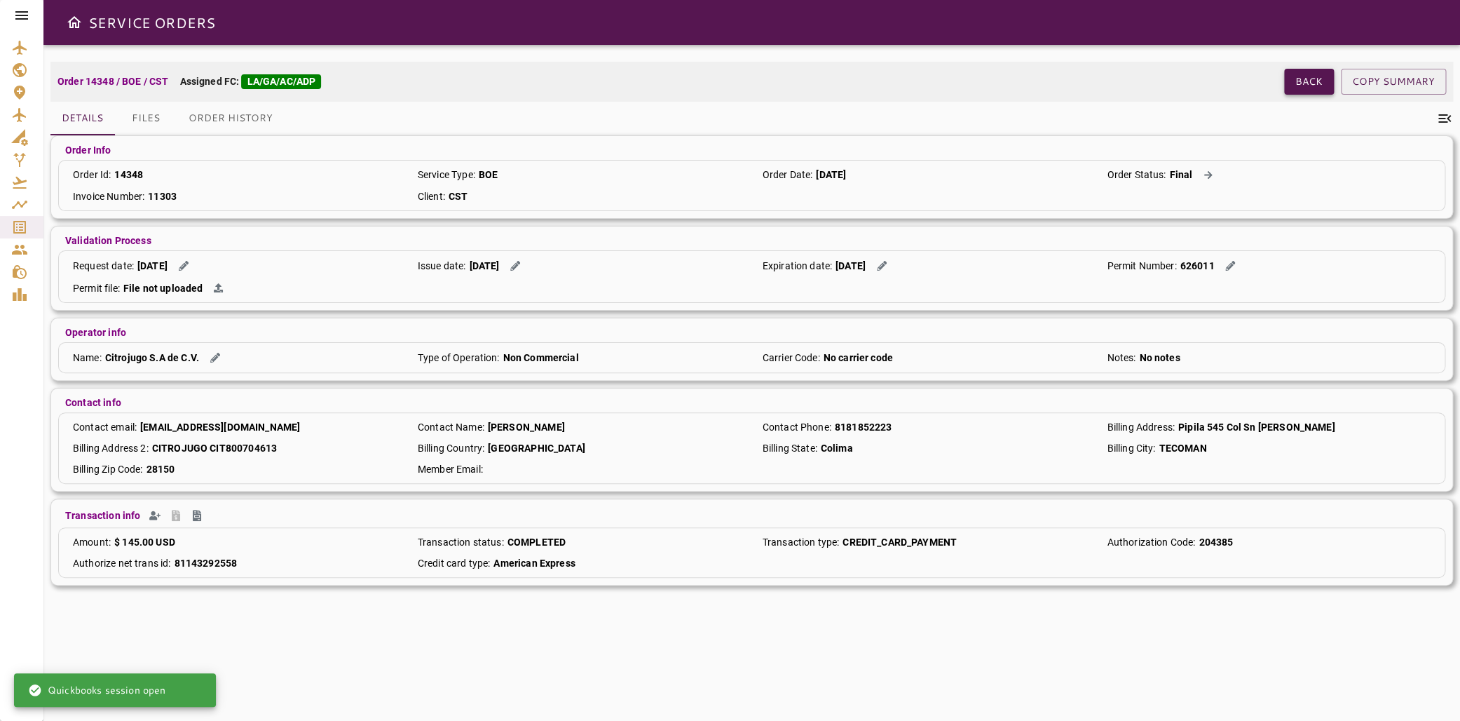
click at [1303, 93] on button "Back" at bounding box center [1309, 82] width 50 height 26
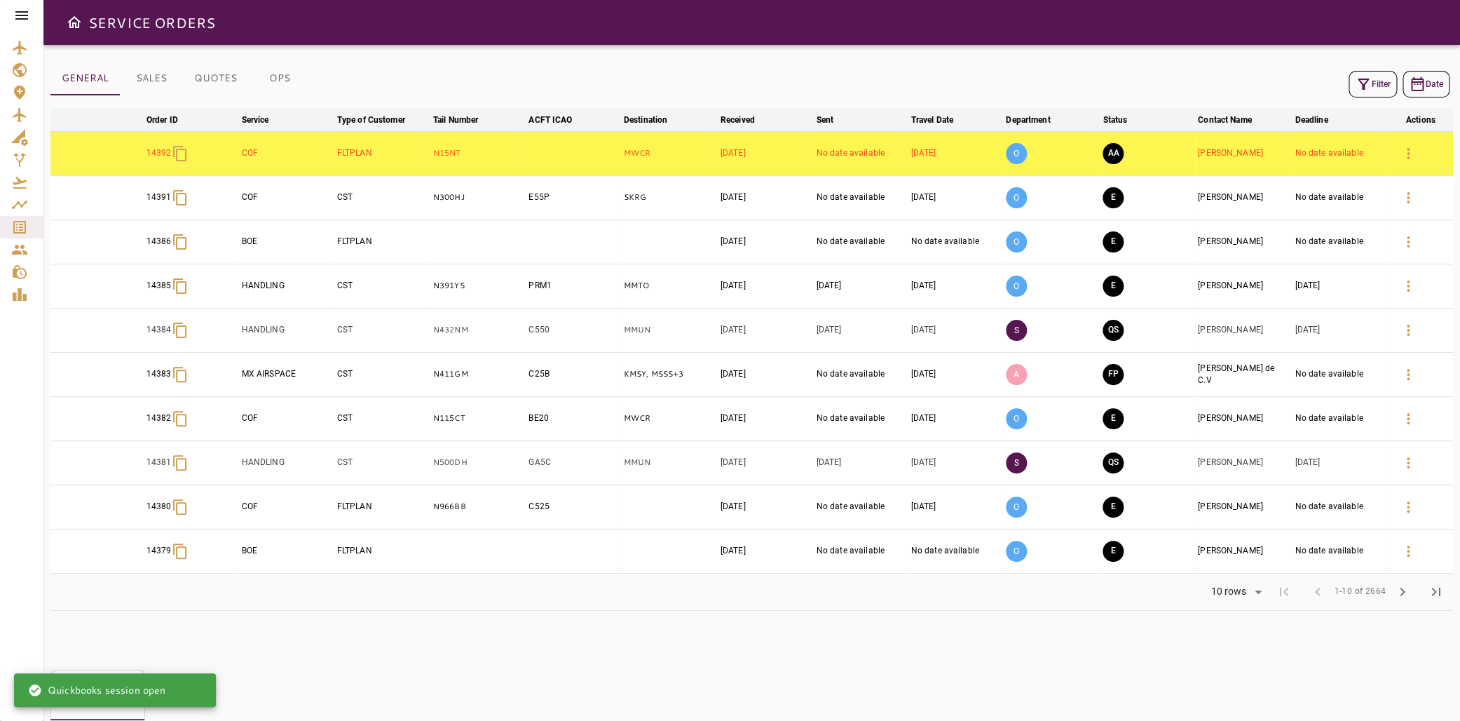
click at [1356, 79] on icon "button" at bounding box center [1363, 84] width 17 height 17
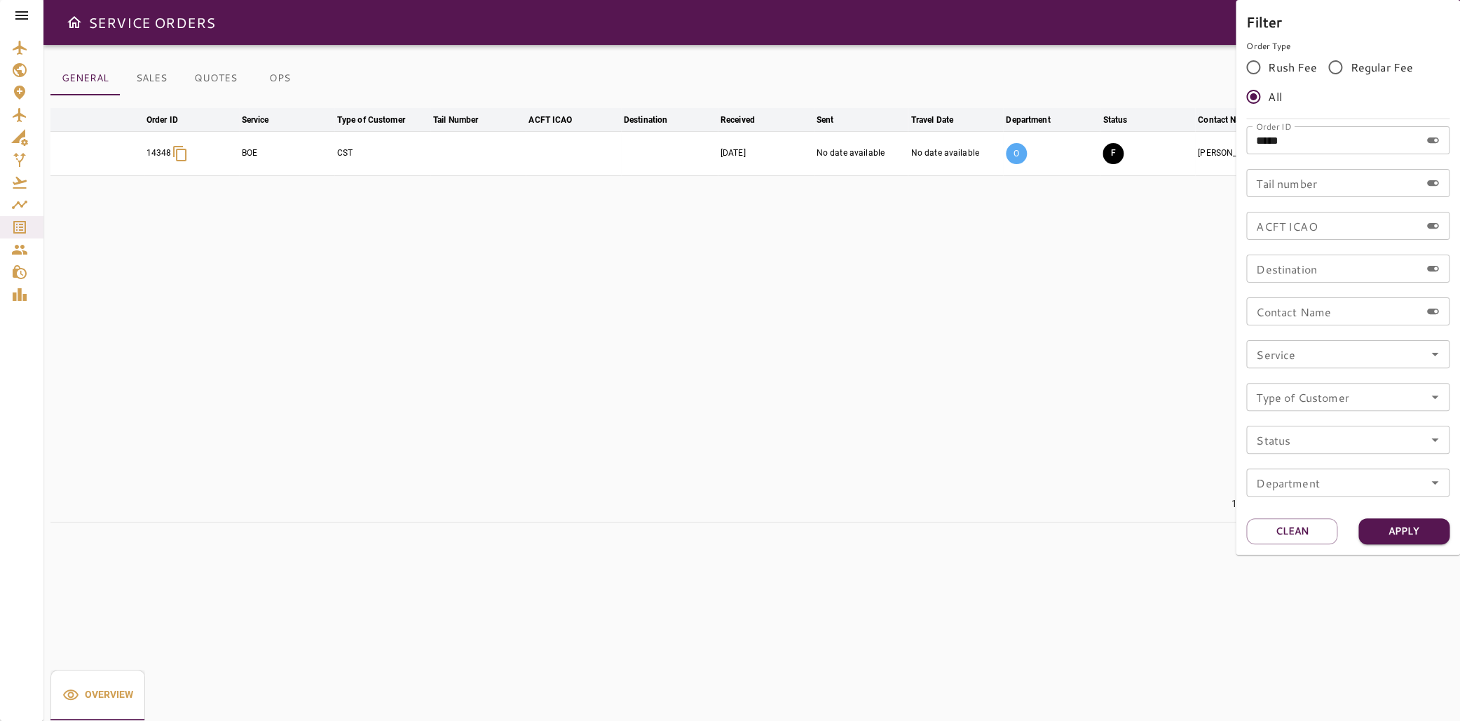
click at [877, 294] on div at bounding box center [730, 360] width 1460 height 721
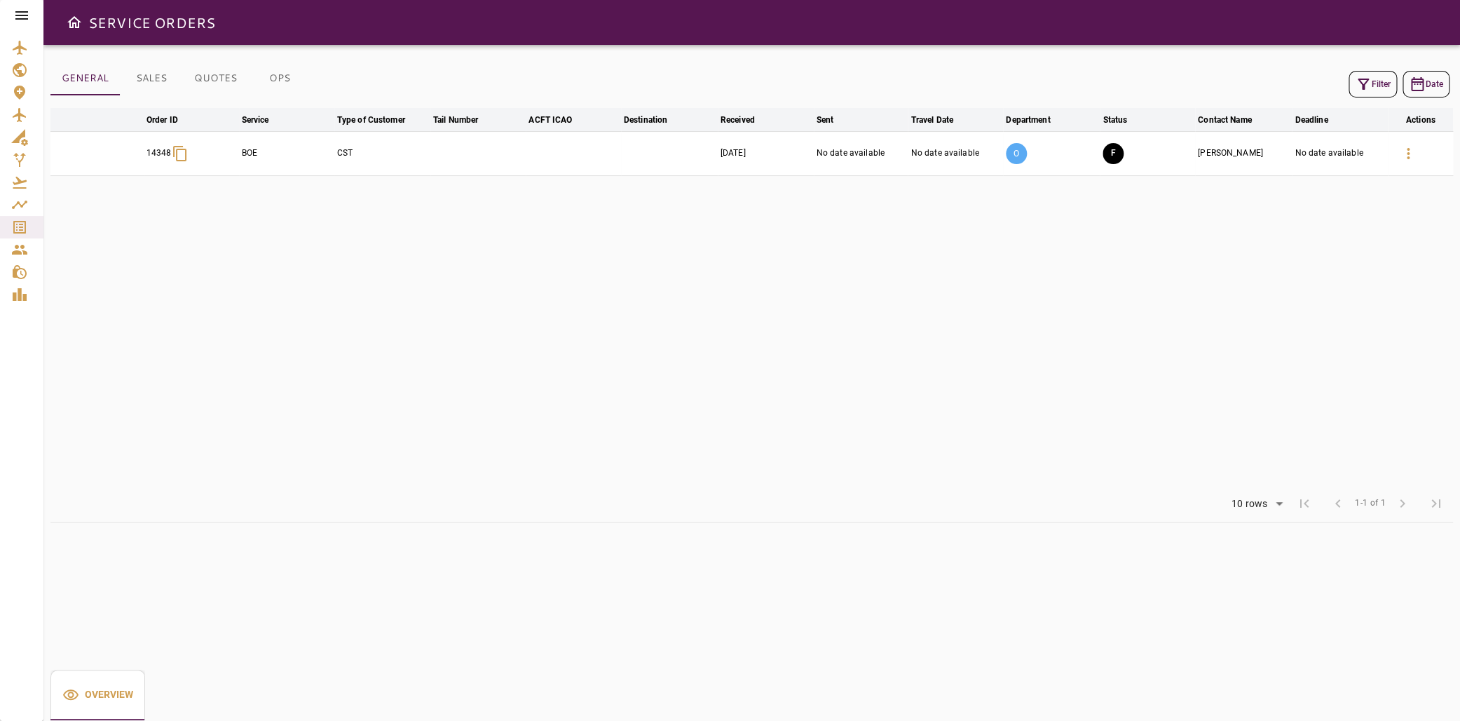
click at [1006, 159] on p "O" at bounding box center [1016, 153] width 21 height 21
click at [1007, 153] on p "O" at bounding box center [1016, 153] width 21 height 21
click at [1103, 153] on button "F" at bounding box center [1113, 153] width 21 height 21
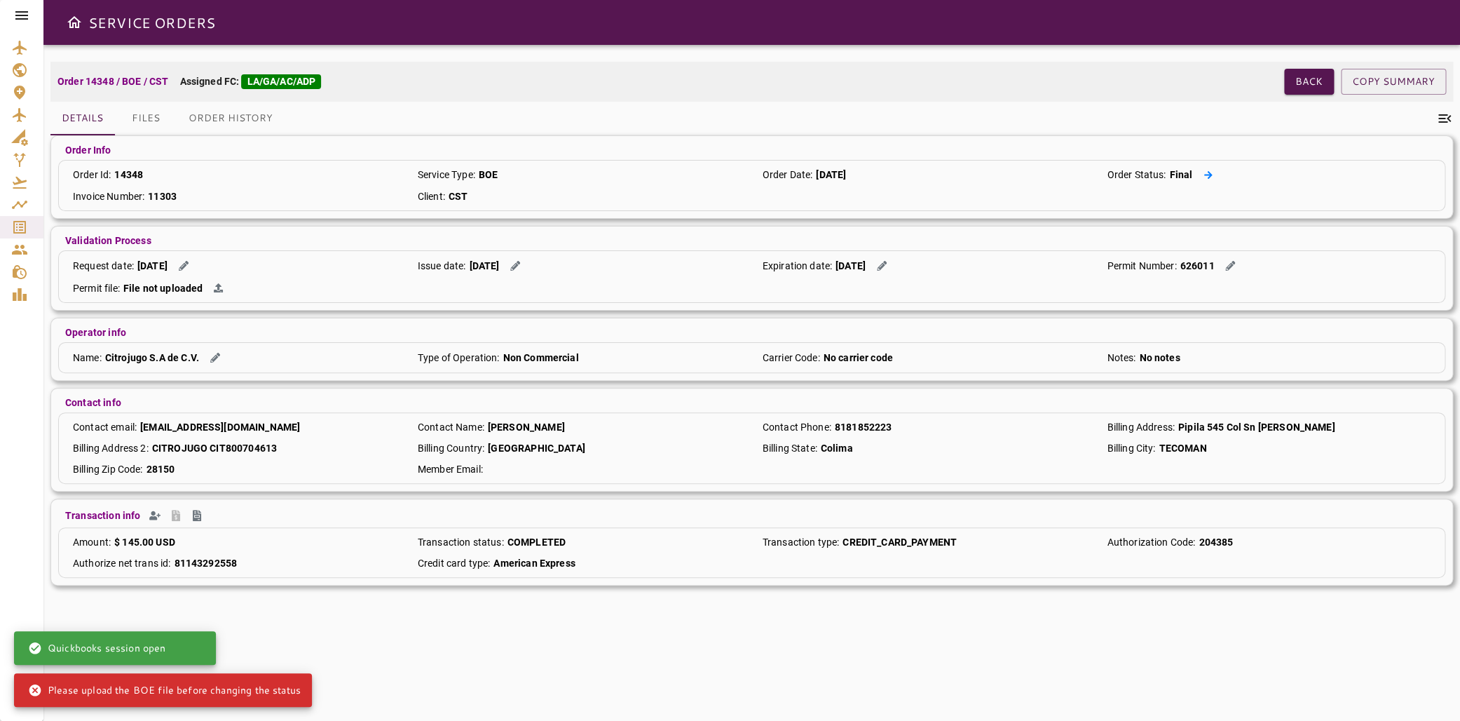
click at [1204, 175] on icon at bounding box center [1208, 174] width 8 height 8
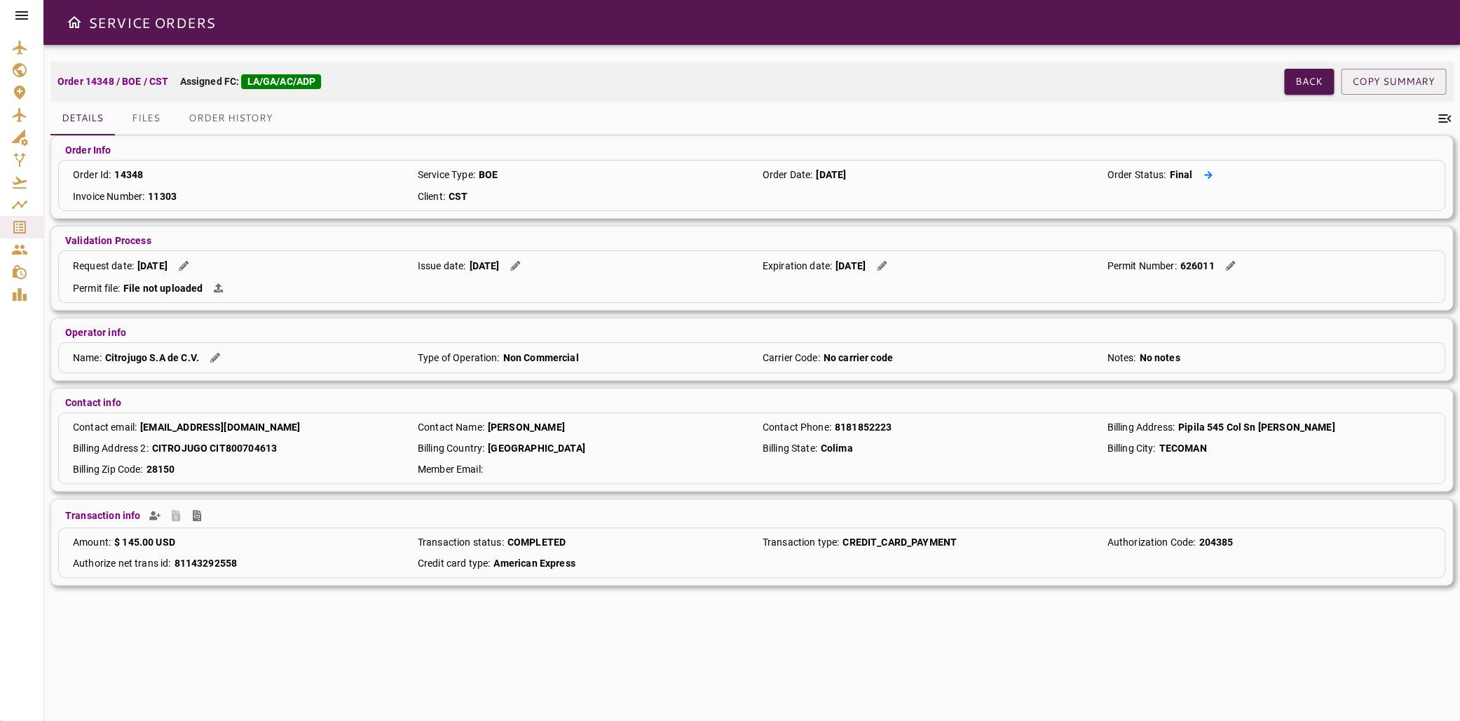
click at [1204, 171] on icon at bounding box center [1208, 174] width 9 height 9
click at [153, 121] on button "Files" at bounding box center [145, 119] width 63 height 34
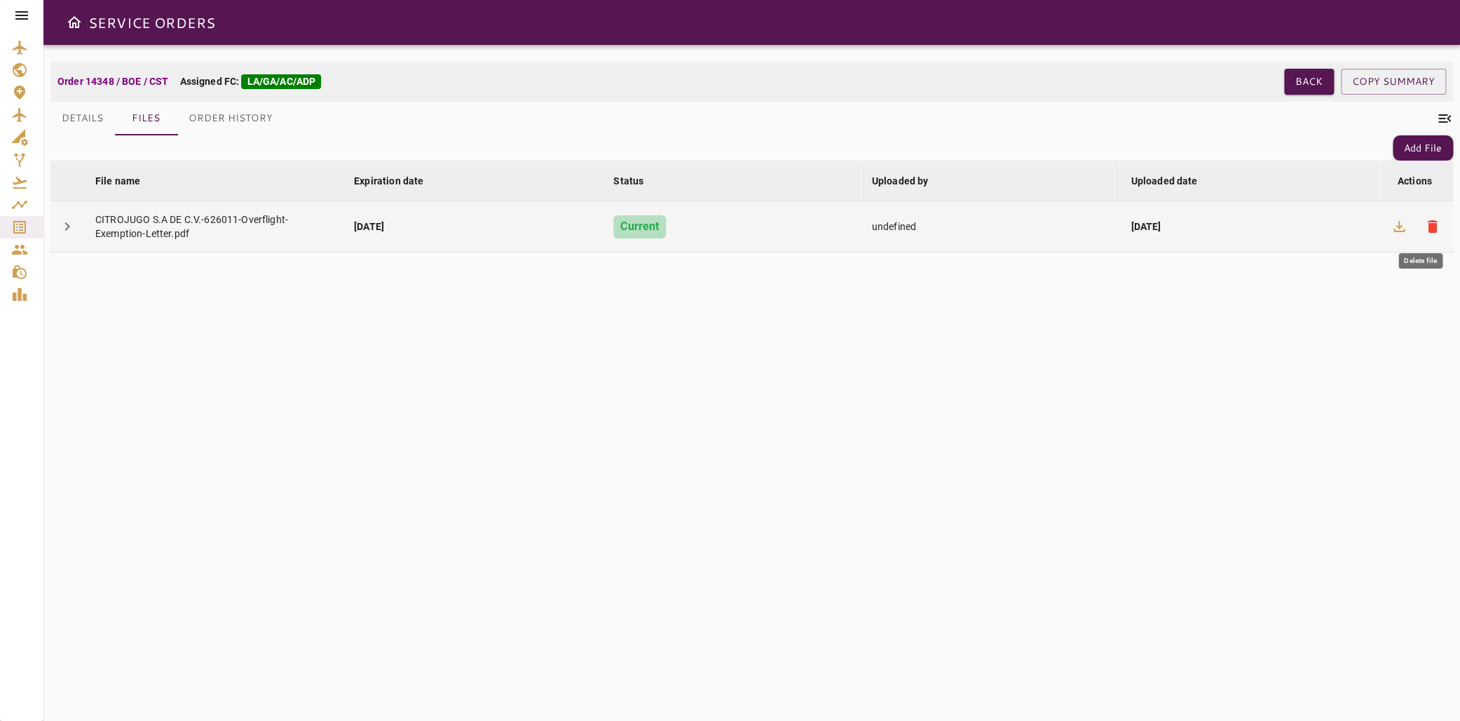
click at [1425, 226] on span "delete" at bounding box center [1433, 226] width 17 height 17
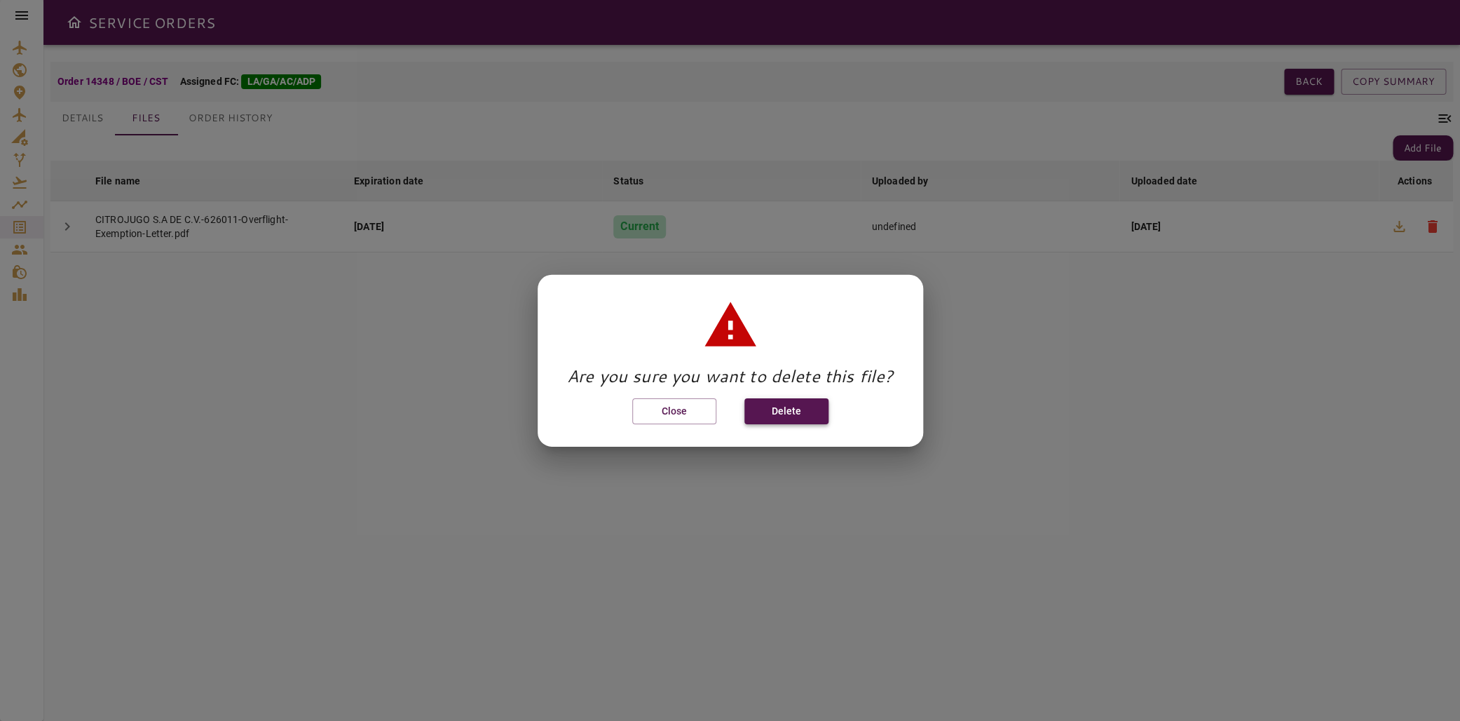
click at [801, 409] on button "Delete" at bounding box center [787, 411] width 84 height 26
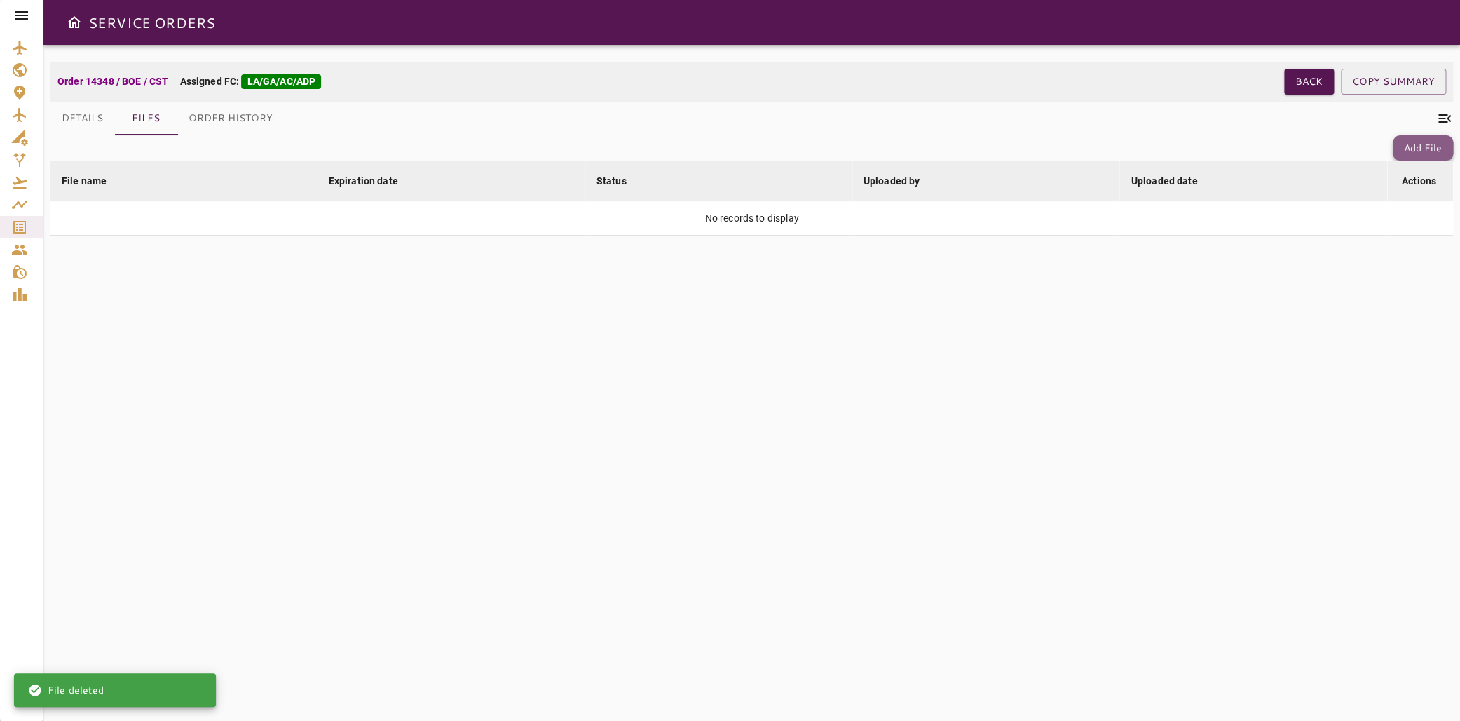
click at [1401, 140] on button "Add File" at bounding box center [1423, 148] width 60 height 26
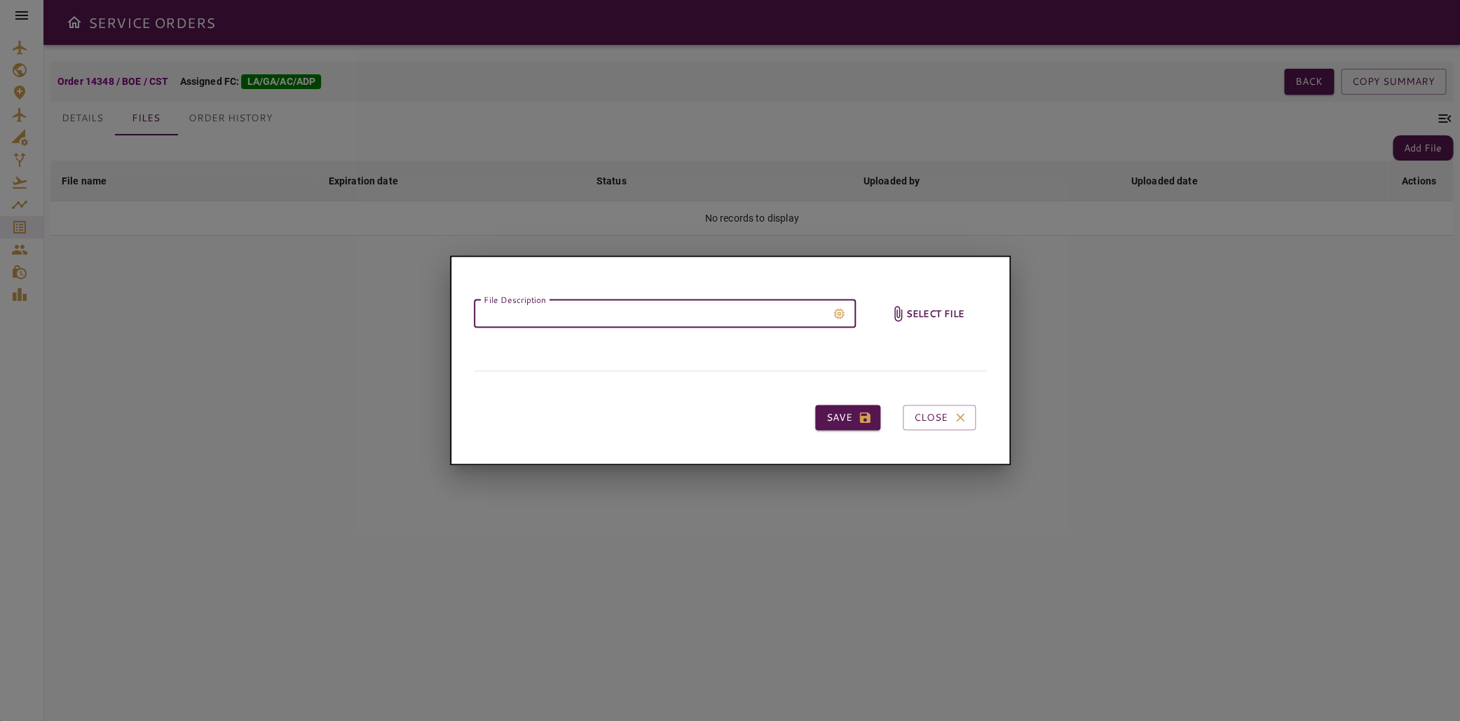
click at [728, 307] on input "File Description" at bounding box center [650, 313] width 353 height 28
click at [928, 314] on h6 "Select file" at bounding box center [935, 314] width 58 height 16
click at [0, 0] on input "Select file" at bounding box center [0, 0] width 0 height 0
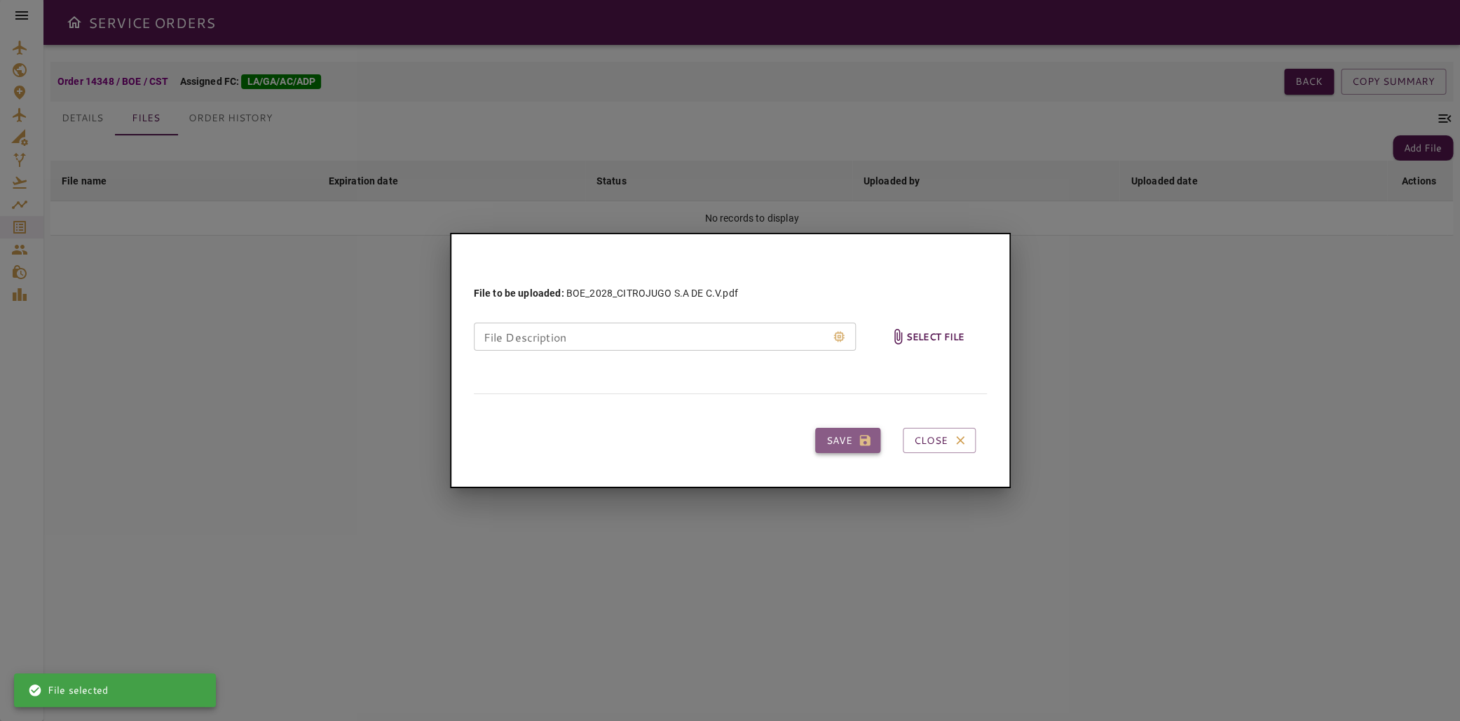
click at [847, 442] on button "Save" at bounding box center [847, 441] width 65 height 26
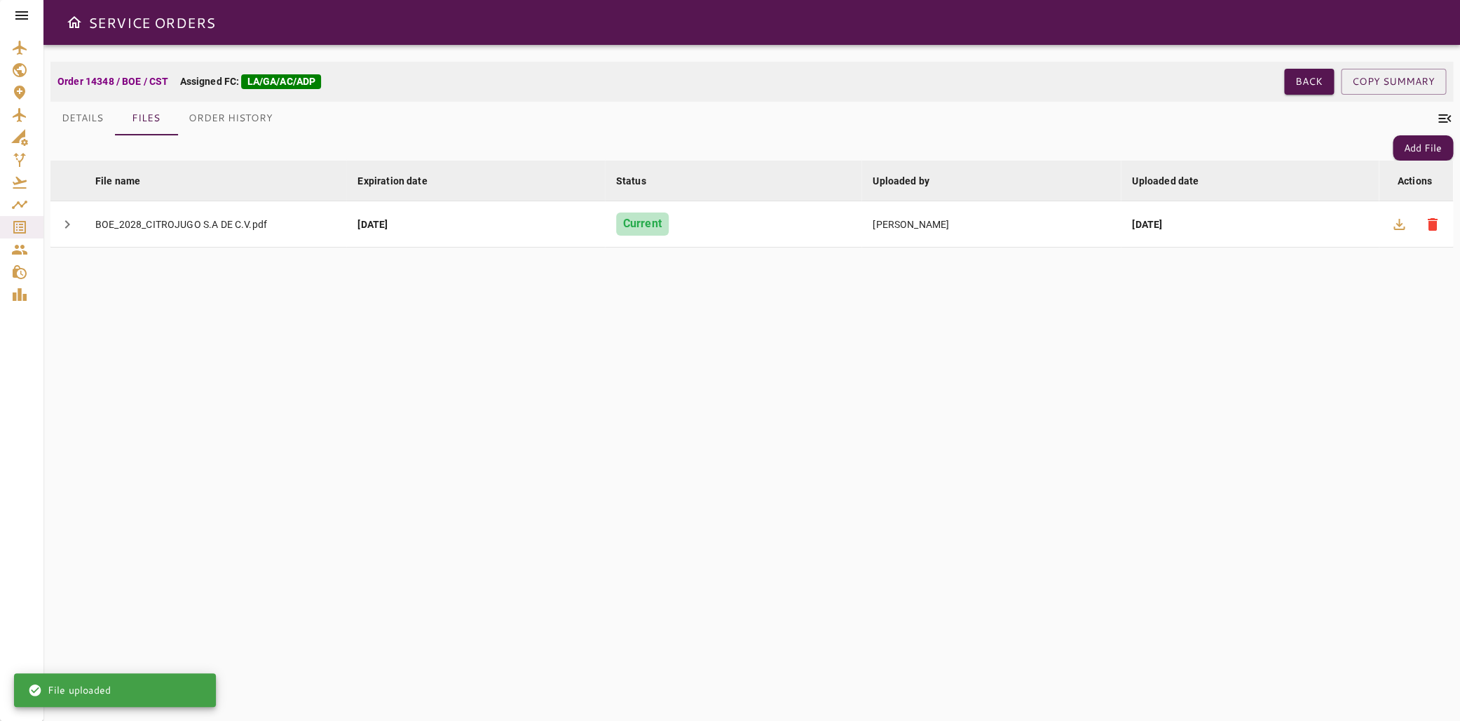
click at [84, 126] on button "Details" at bounding box center [82, 119] width 64 height 34
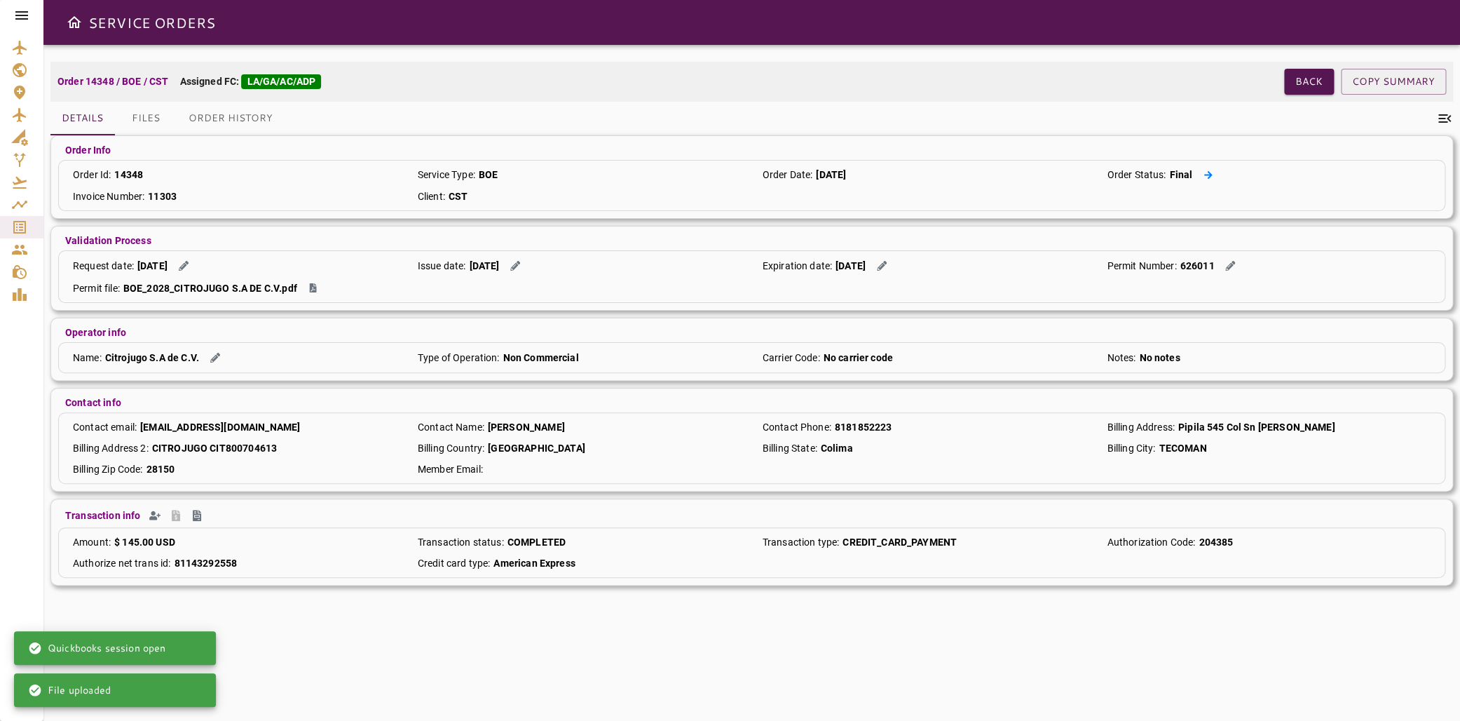
click at [1204, 177] on icon at bounding box center [1208, 174] width 8 height 8
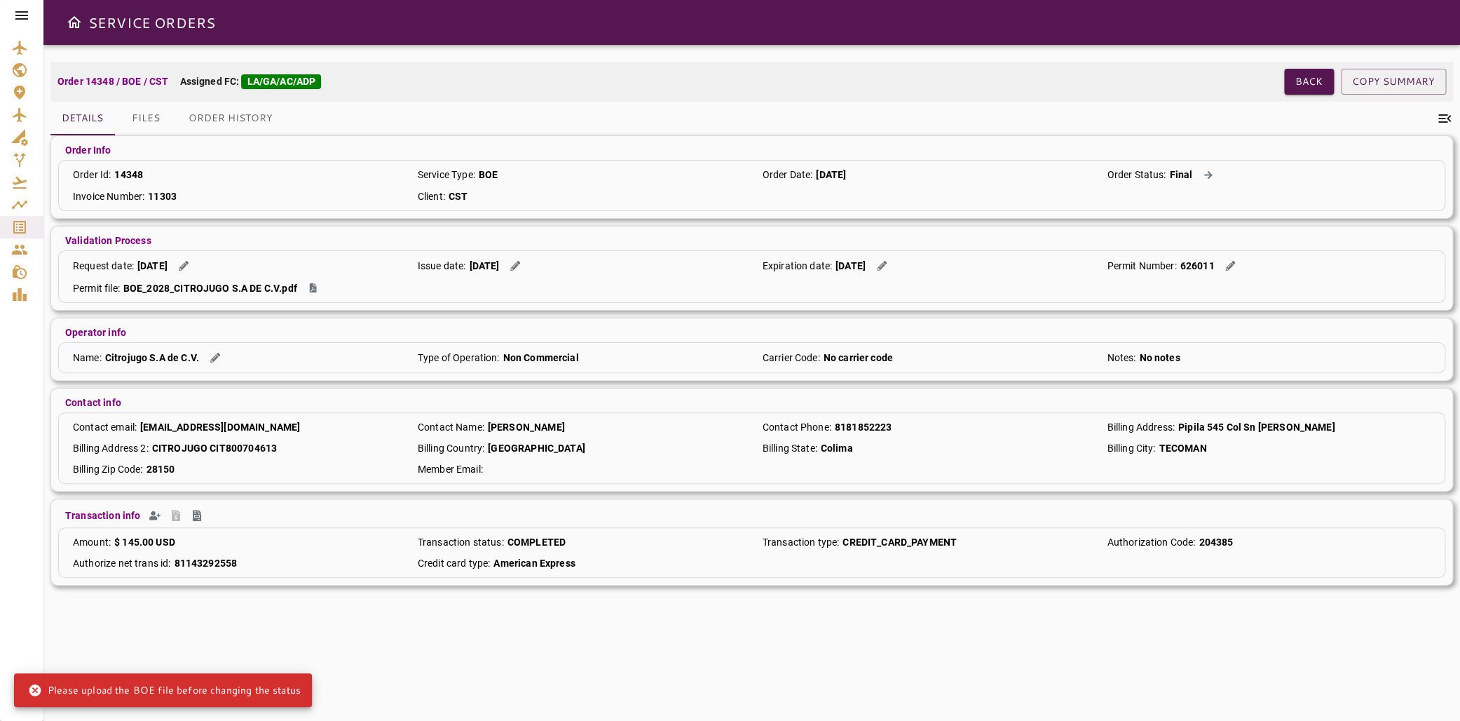
click at [137, 121] on button "Files" at bounding box center [145, 119] width 63 height 34
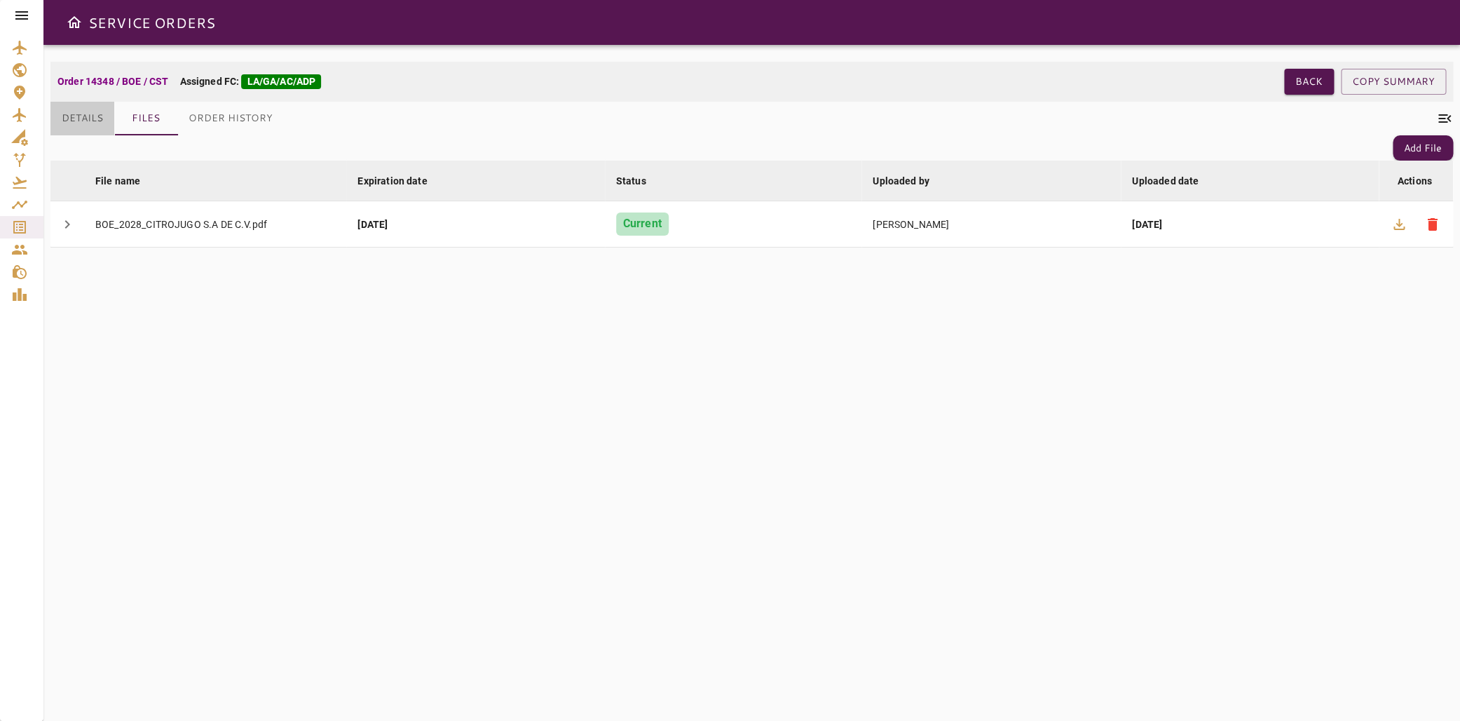
click at [87, 121] on button "Details" at bounding box center [82, 119] width 64 height 34
